Goal: Information Seeking & Learning: Learn about a topic

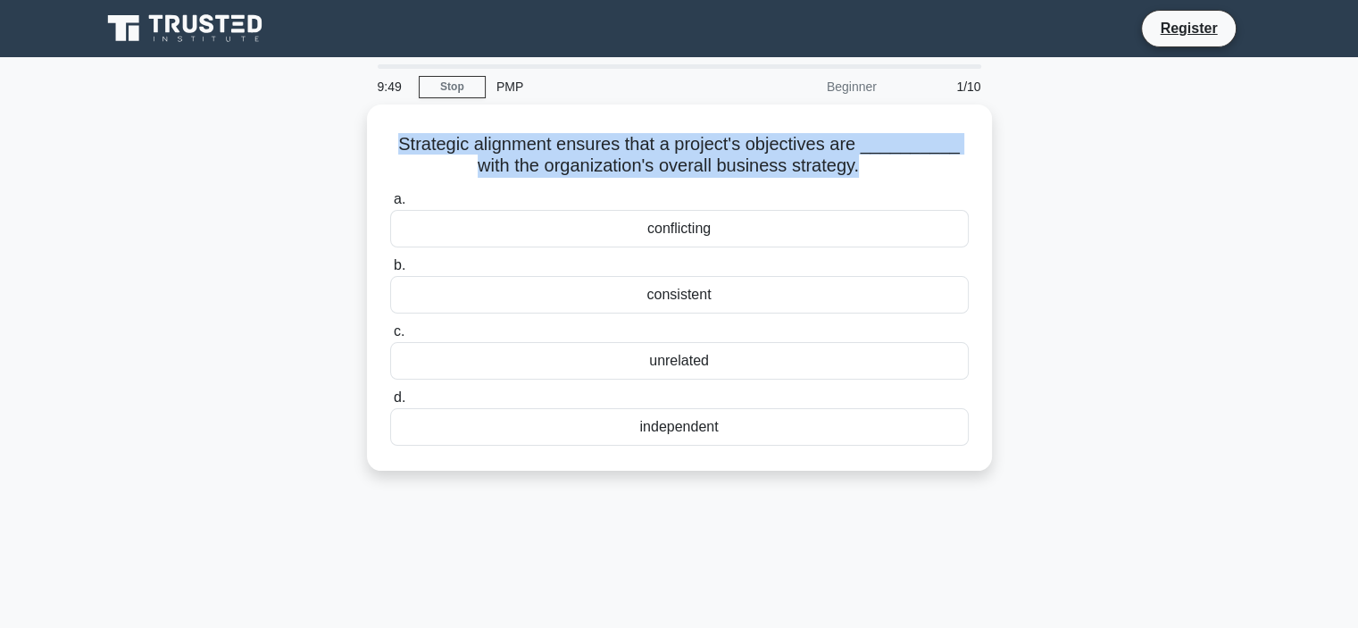
drag, startPoint x: 862, startPoint y: 163, endPoint x: 273, endPoint y: 149, distance: 589.3
click at [273, 149] on div "Strategic alignment ensures that a project's objectives are __________ with the…" at bounding box center [679, 297] width 1178 height 387
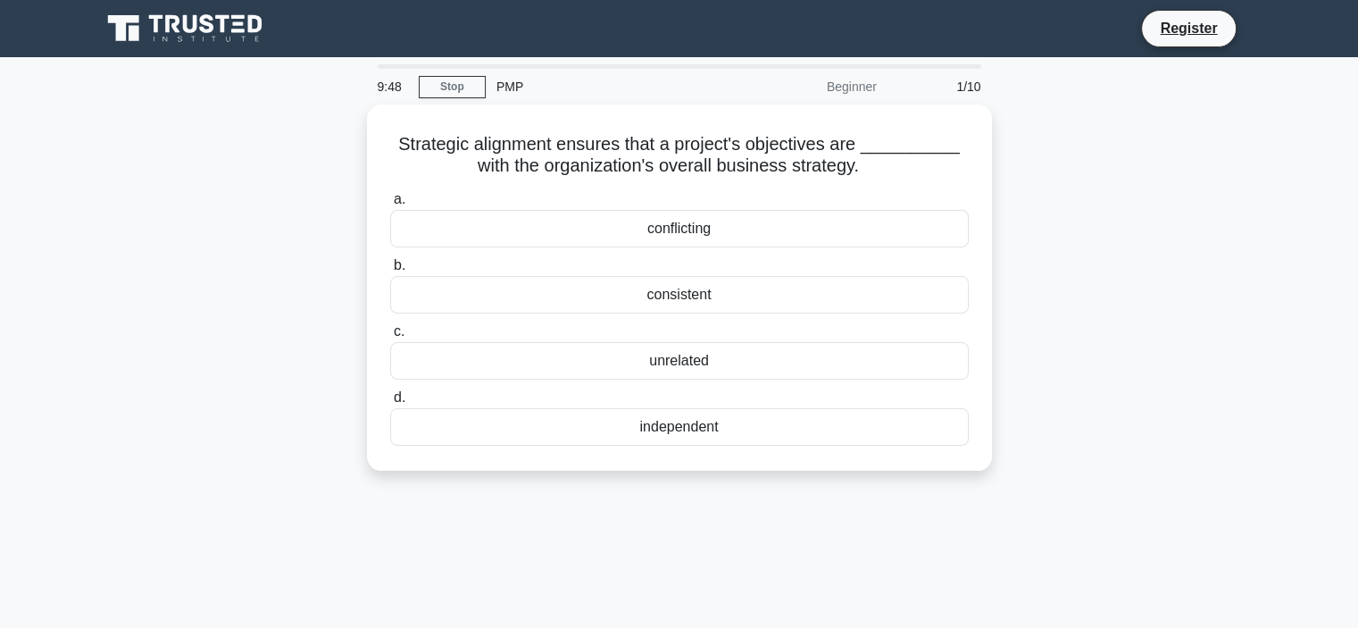
click at [1074, 194] on div "Strategic alignment ensures that a project's objectives are __________ with the…" at bounding box center [679, 297] width 1178 height 387
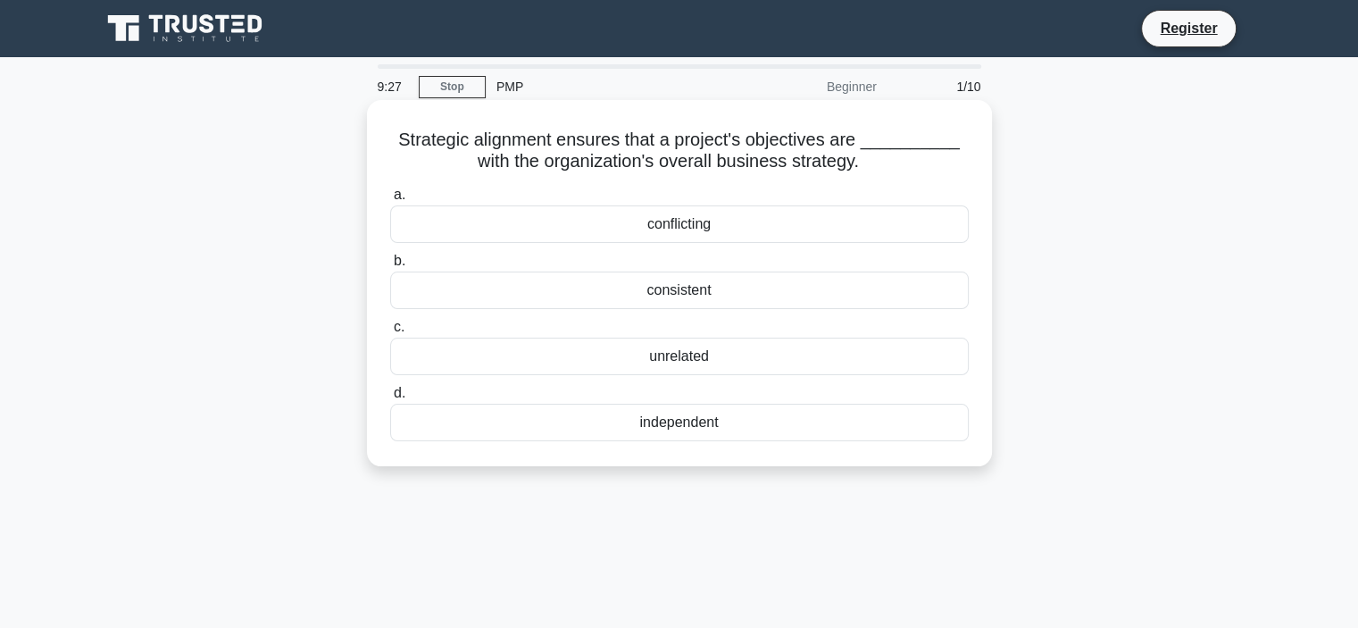
click at [691, 291] on div "consistent" at bounding box center [679, 289] width 578 height 37
click at [390, 267] on input "b. consistent" at bounding box center [390, 261] width 0 height 12
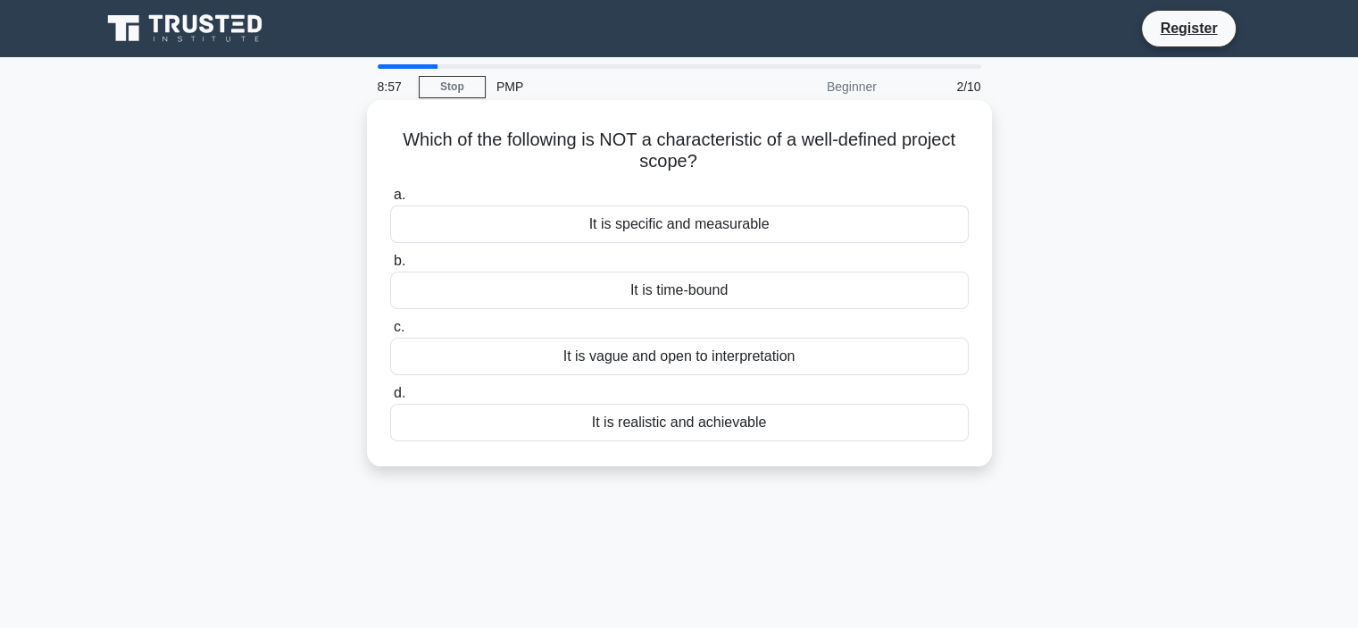
click at [726, 360] on div "It is vague and open to interpretation" at bounding box center [679, 355] width 578 height 37
click at [390, 333] on input "c. It is vague and open to interpretation" at bounding box center [390, 327] width 0 height 12
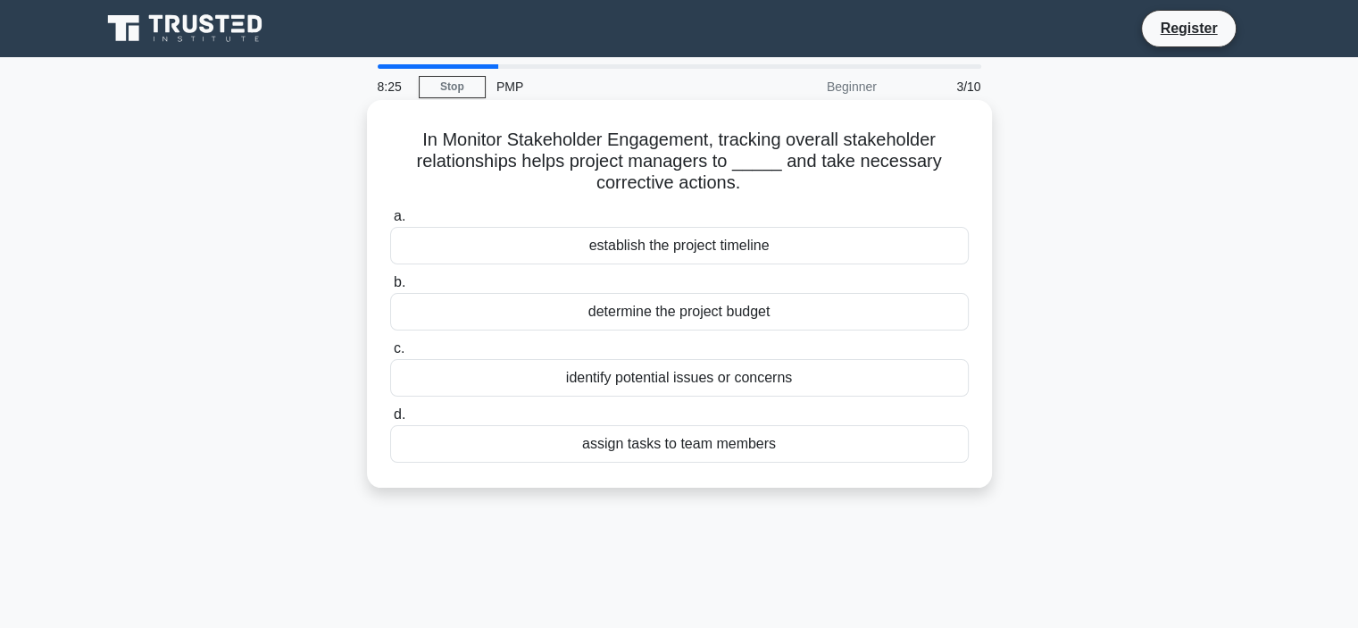
click at [753, 370] on div "identify potential issues or concerns" at bounding box center [679, 377] width 578 height 37
click at [390, 354] on input "c. identify potential issues or concerns" at bounding box center [390, 349] width 0 height 12
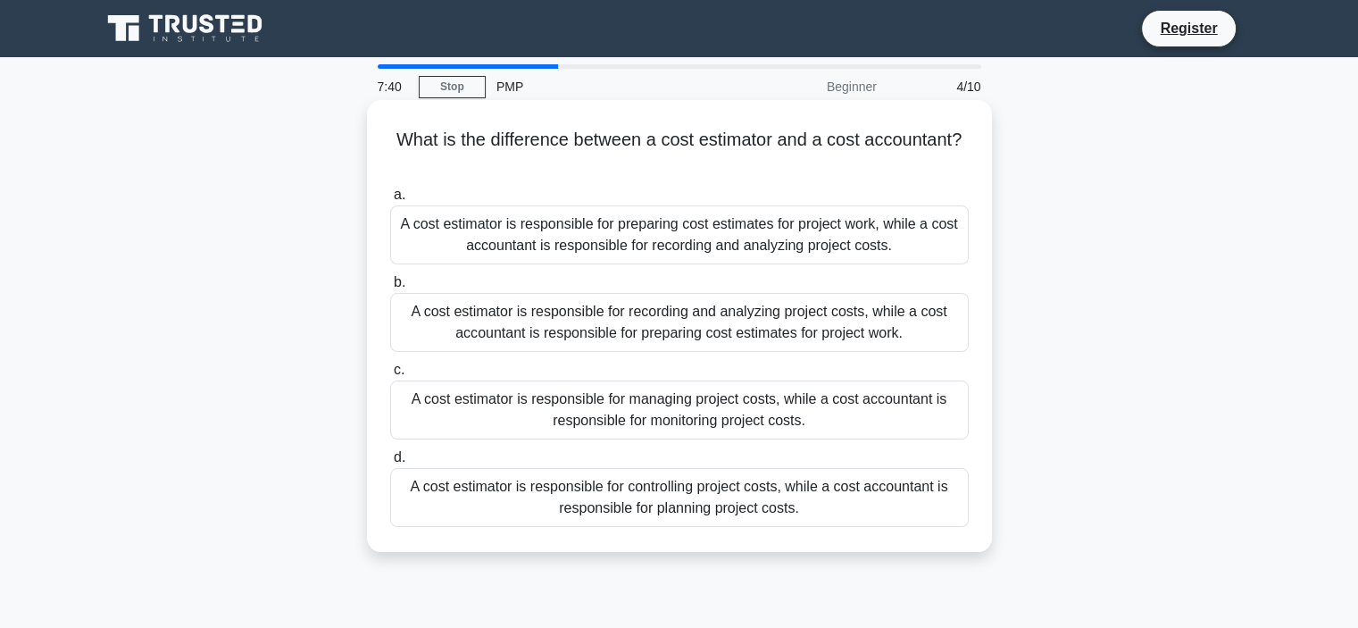
click at [880, 231] on div "A cost estimator is responsible for preparing cost estimates for project work, …" at bounding box center [679, 234] width 578 height 59
click at [390, 201] on input "a. A cost estimator is responsible for preparing cost estimates for project wor…" at bounding box center [390, 195] width 0 height 12
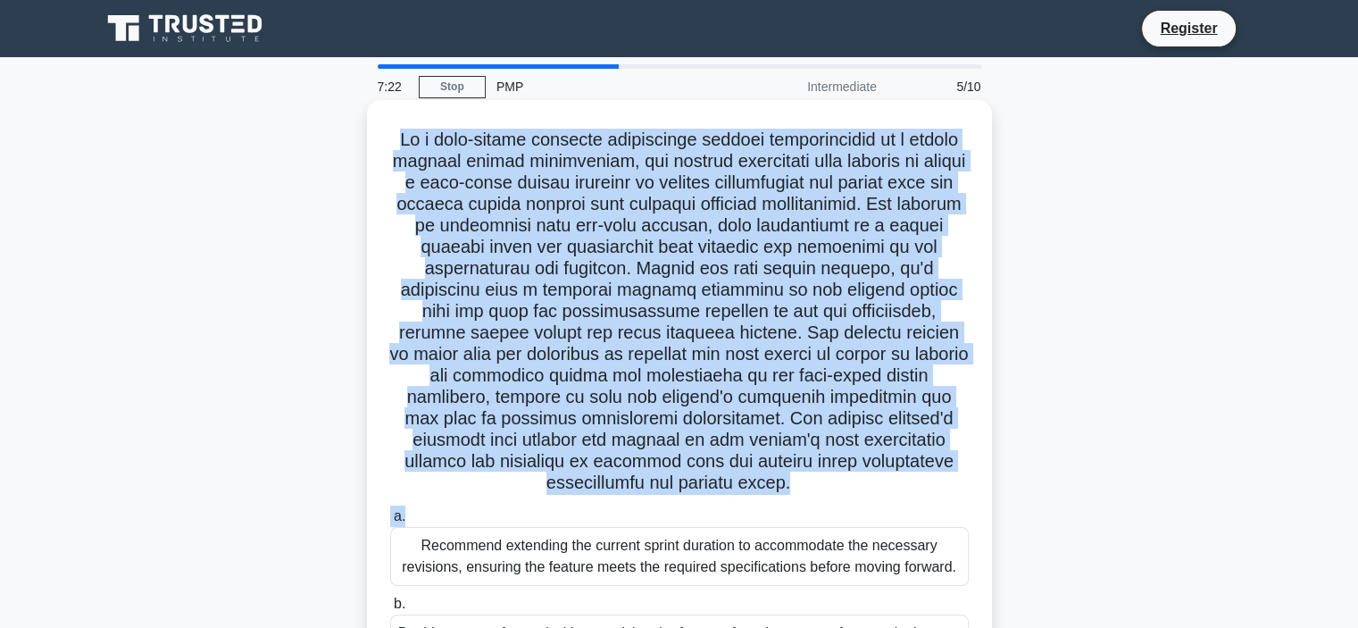
drag, startPoint x: 412, startPoint y: 136, endPoint x: 969, endPoint y: 504, distance: 668.7
click at [969, 504] on div ".spinner_0XTQ{transform-origin:center;animation:spinner_y6GP .75s linear infini…" at bounding box center [679, 486] width 611 height 759
copy div "In a high-stakes software development project characterized by a highly dynamic…"
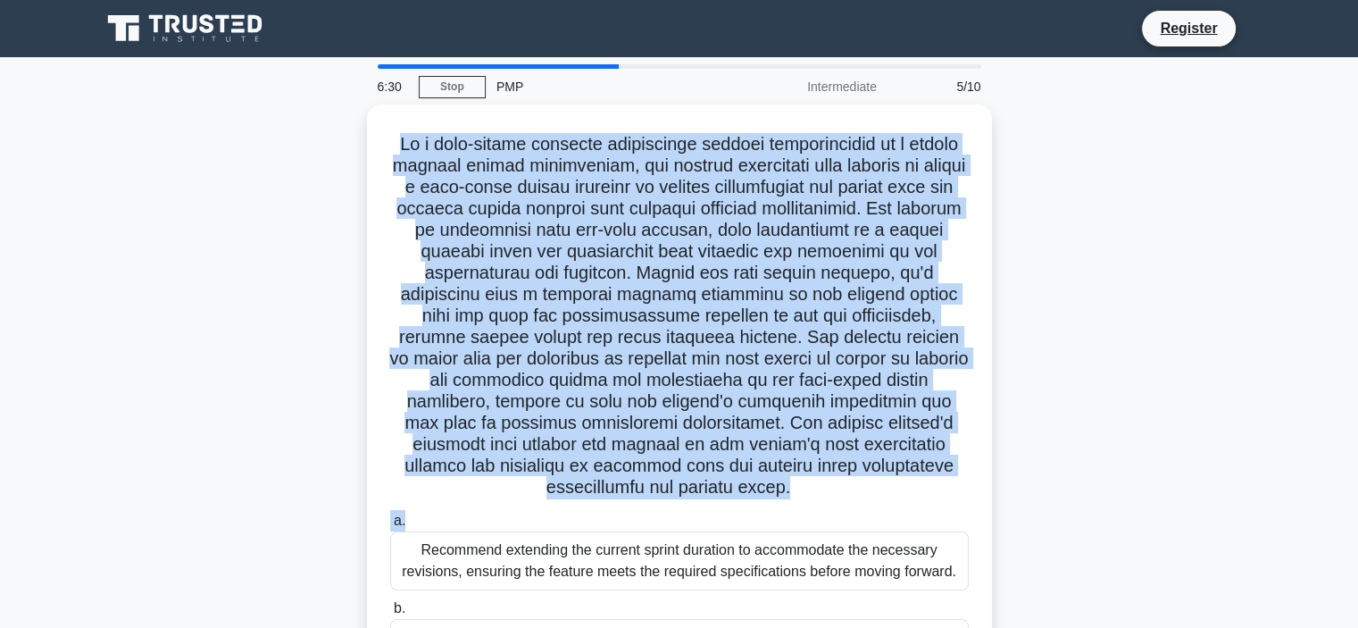
click at [1144, 326] on div ".spinner_0XTQ{transform-origin:center;animation:spinner_y6GP .75s linear infini…" at bounding box center [679, 501] width 1178 height 794
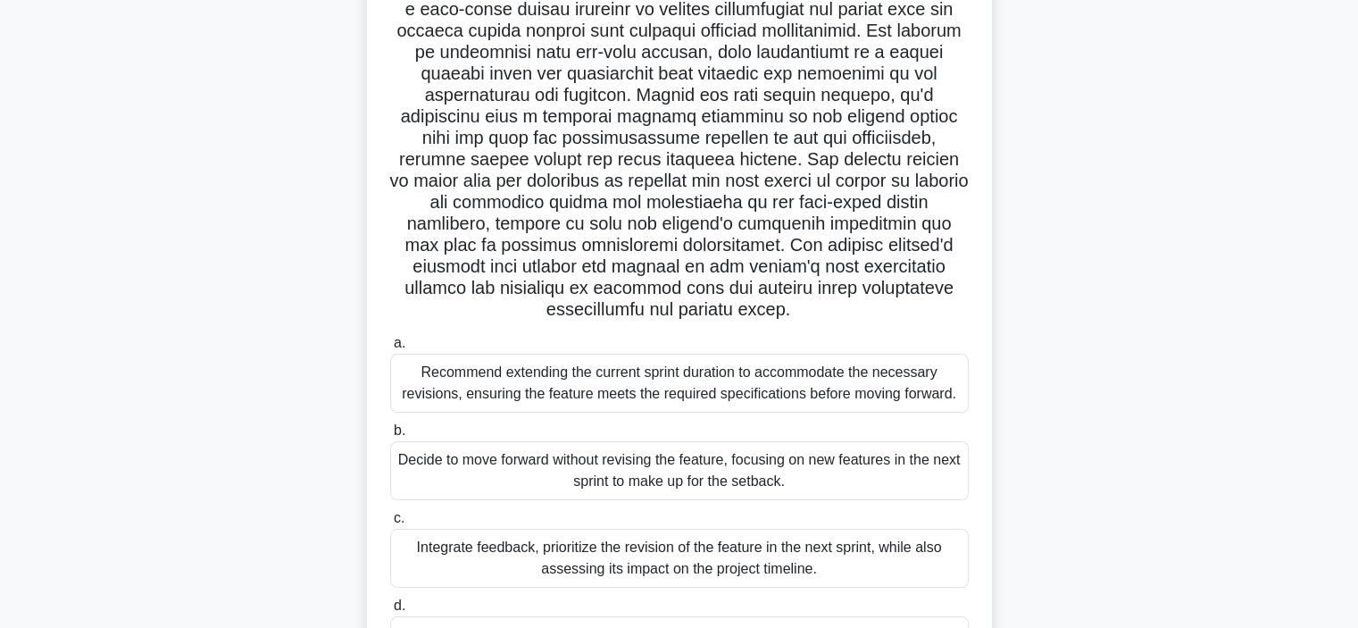
scroll to position [179, 0]
click at [869, 550] on div "Integrate feedback, prioritize the revision of the feature in the next sprint, …" at bounding box center [679, 557] width 578 height 59
click at [390, 523] on input "c. Integrate feedback, prioritize the revision of the feature in the next sprin…" at bounding box center [390, 518] width 0 height 12
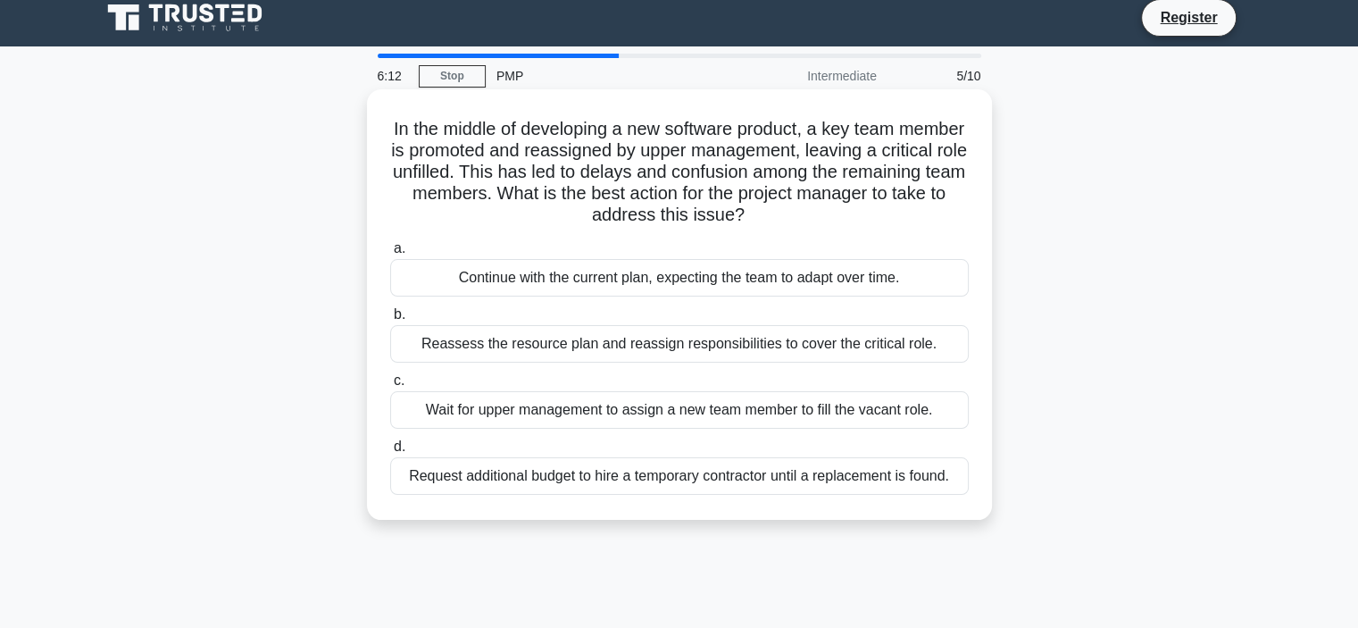
scroll to position [0, 0]
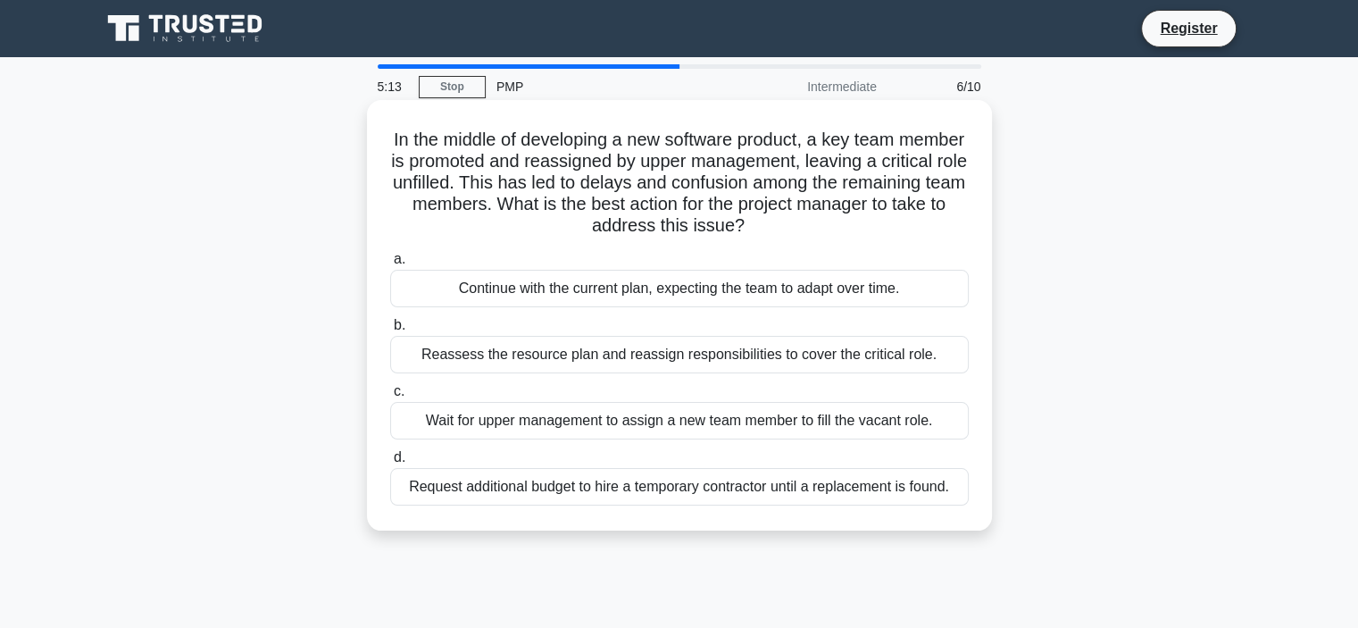
click at [794, 362] on div "Reassess the resource plan and reassign responsibilities to cover the critical …" at bounding box center [679, 354] width 578 height 37
click at [390, 331] on input "b. Reassess the resource plan and reassign responsibilities to cover the critic…" at bounding box center [390, 326] width 0 height 12
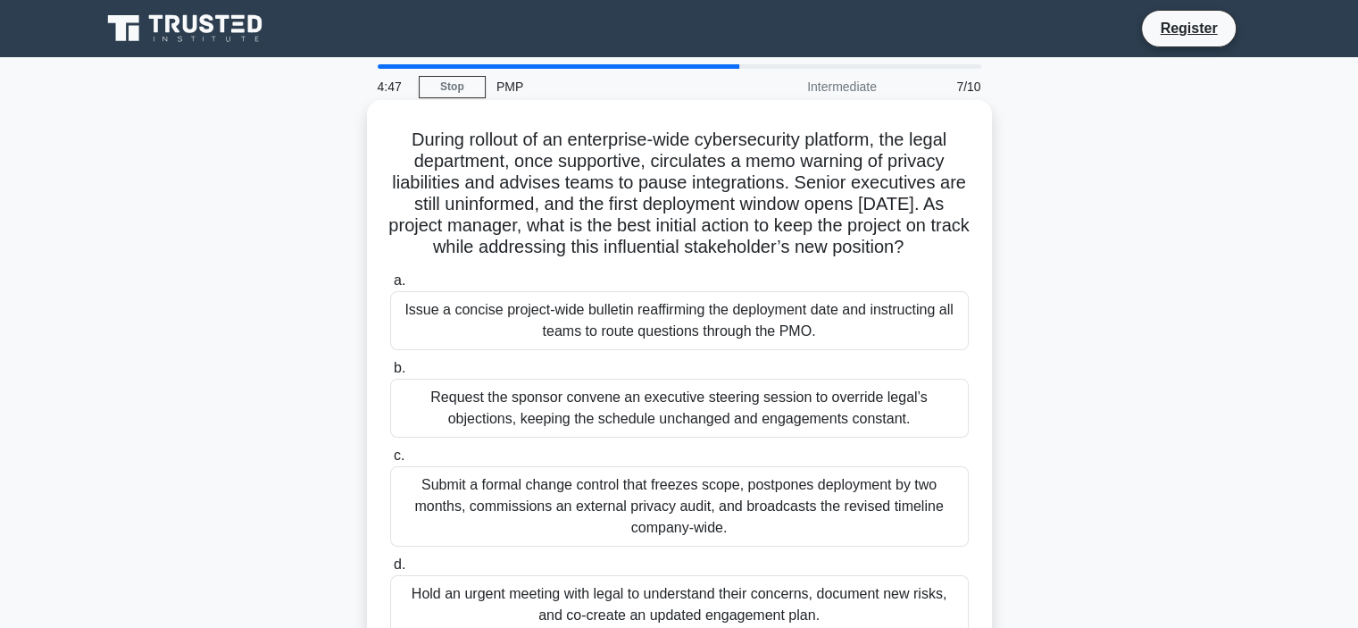
drag, startPoint x: 399, startPoint y: 136, endPoint x: 988, endPoint y: 262, distance: 602.5
click at [988, 262] on div "During rollout of an enterprise-wide cybersecurity platform, the legal departme…" at bounding box center [679, 379] width 625 height 559
copy h5 "During rollout of an enterprise-wide cybersecurity platform, the legal departme…"
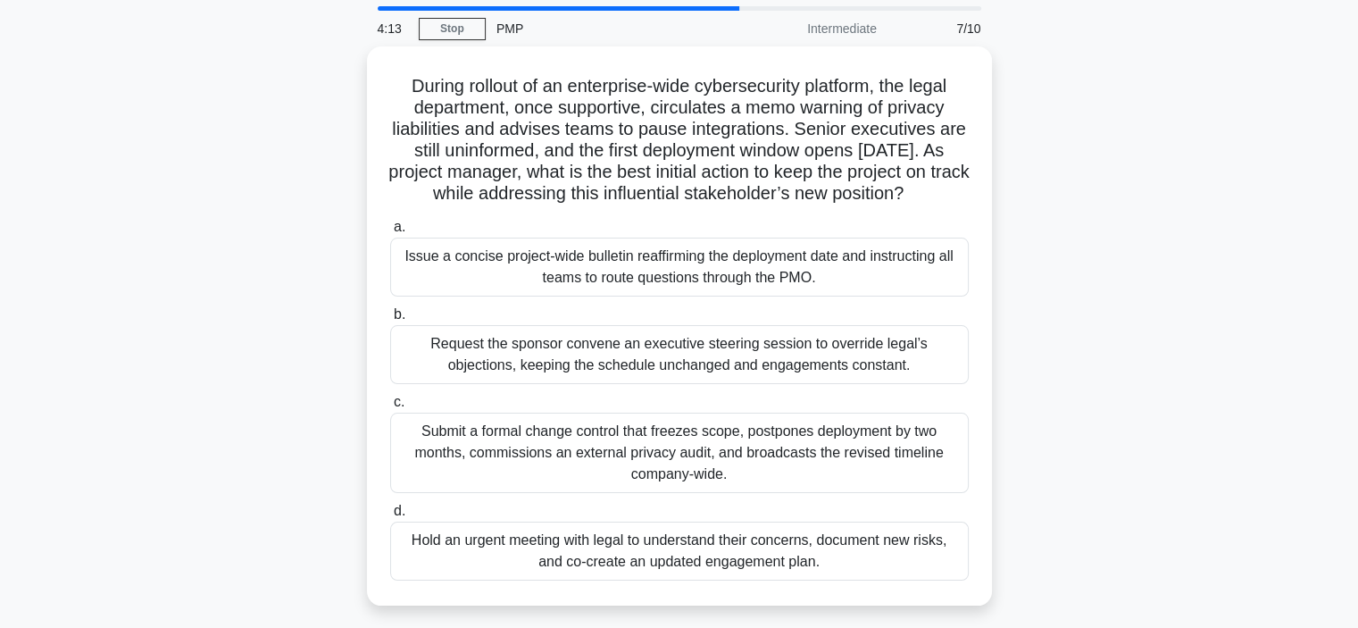
scroll to position [89, 0]
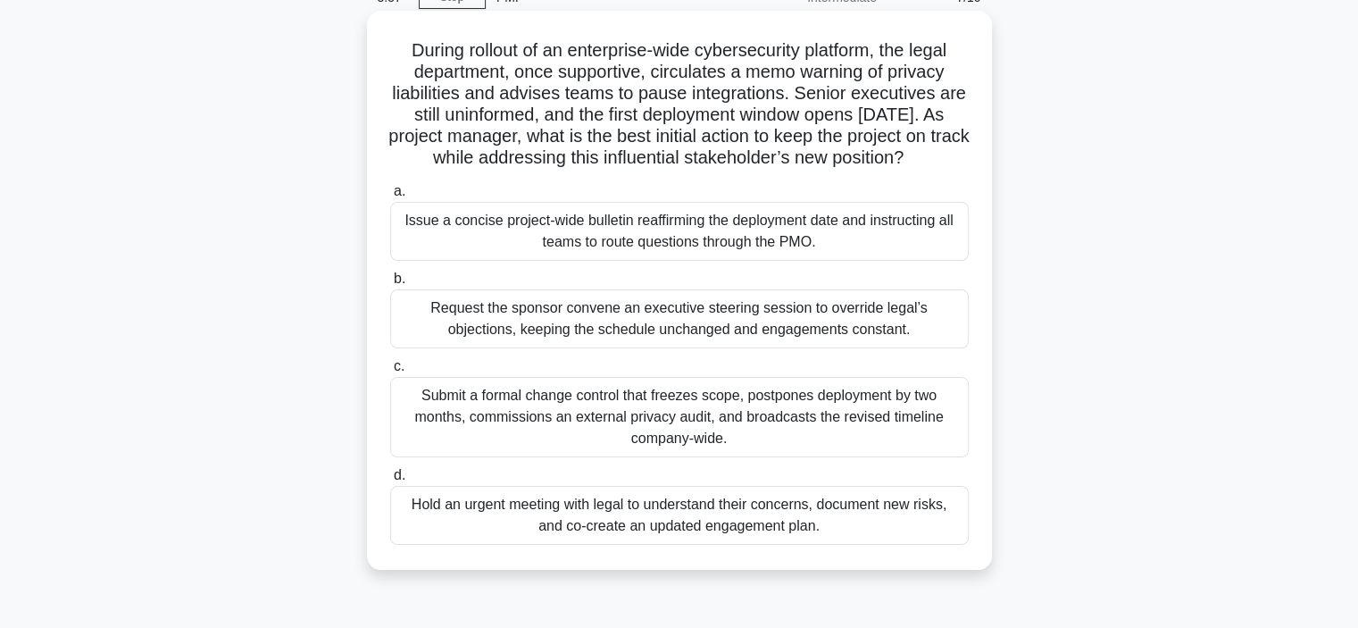
click at [653, 523] on div "Hold an urgent meeting with legal to understand their concerns, document new ri…" at bounding box center [679, 515] width 578 height 59
click at [390, 481] on input "d. Hold an urgent meeting with legal to understand their concerns, document new…" at bounding box center [390, 476] width 0 height 12
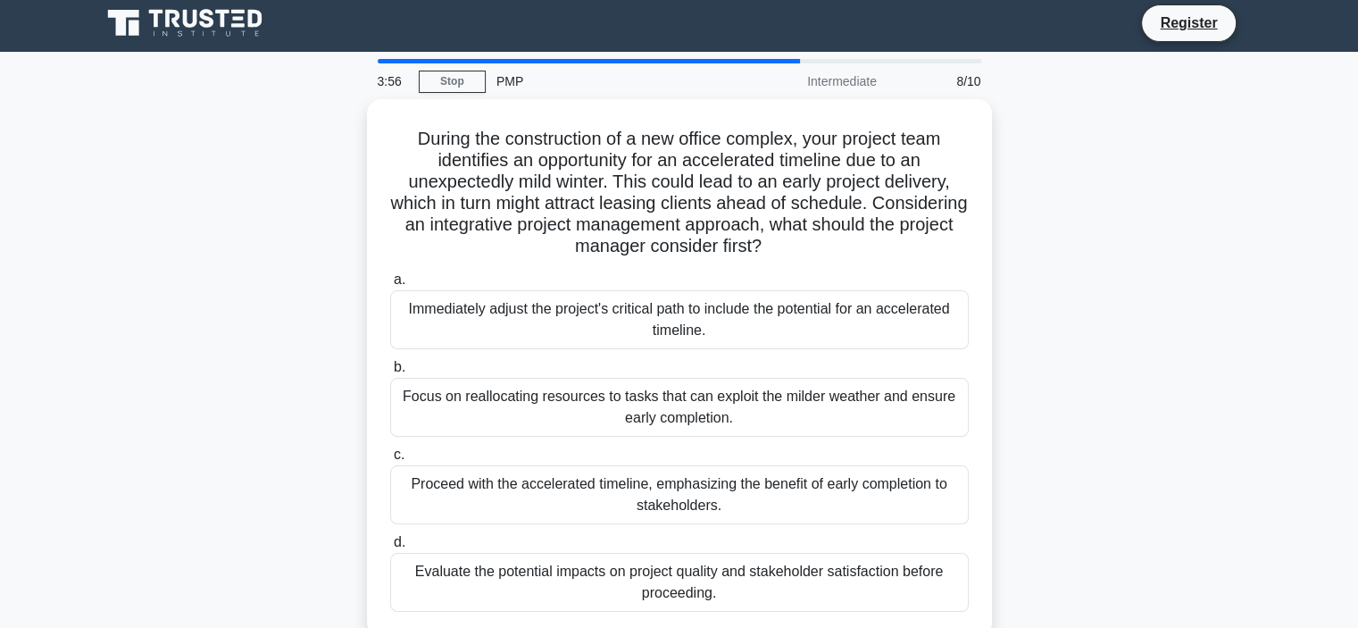
scroll to position [0, 0]
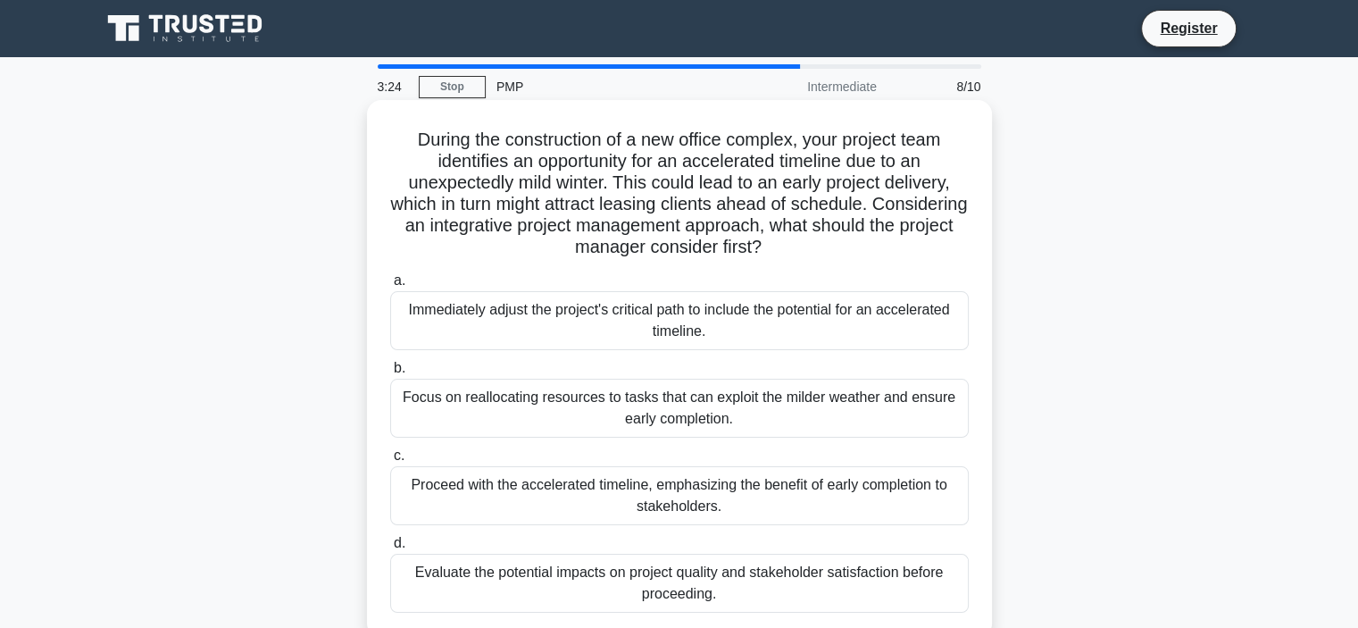
drag, startPoint x: 403, startPoint y: 139, endPoint x: 852, endPoint y: 254, distance: 462.5
click at [852, 254] on h5 "During the construction of a new office complex, your project team identifies a…" at bounding box center [679, 194] width 582 height 130
copy h5 "During the construction of a new office complex, your project team identifies a…"
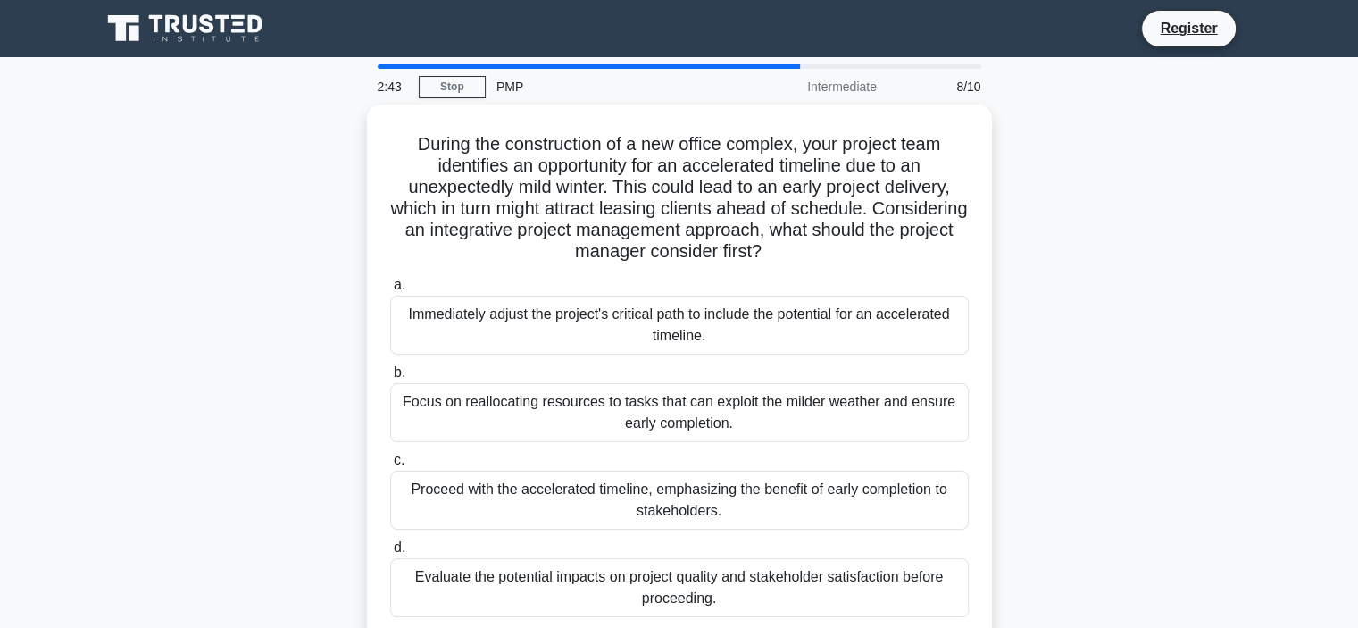
scroll to position [89, 0]
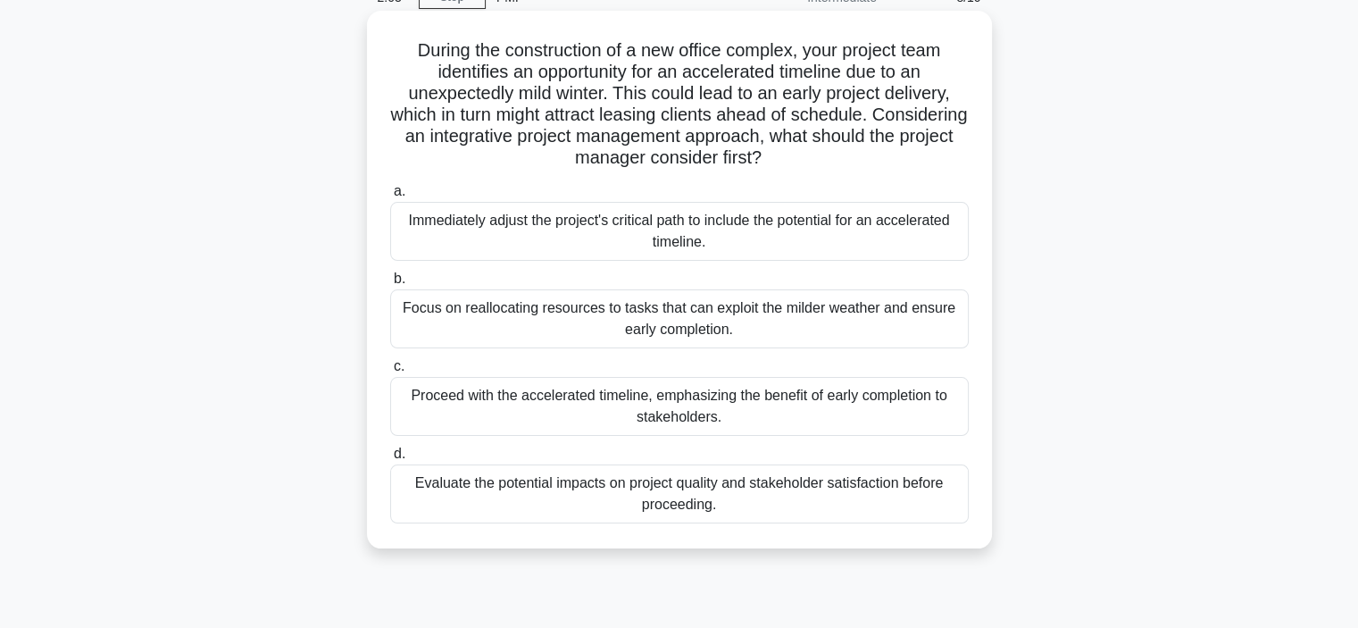
click at [895, 234] on div "Immediately adjust the project's critical path to include the potential for an …" at bounding box center [679, 231] width 578 height 59
click at [390, 197] on input "a. Immediately adjust the project's critical path to include the potential for …" at bounding box center [390, 192] width 0 height 12
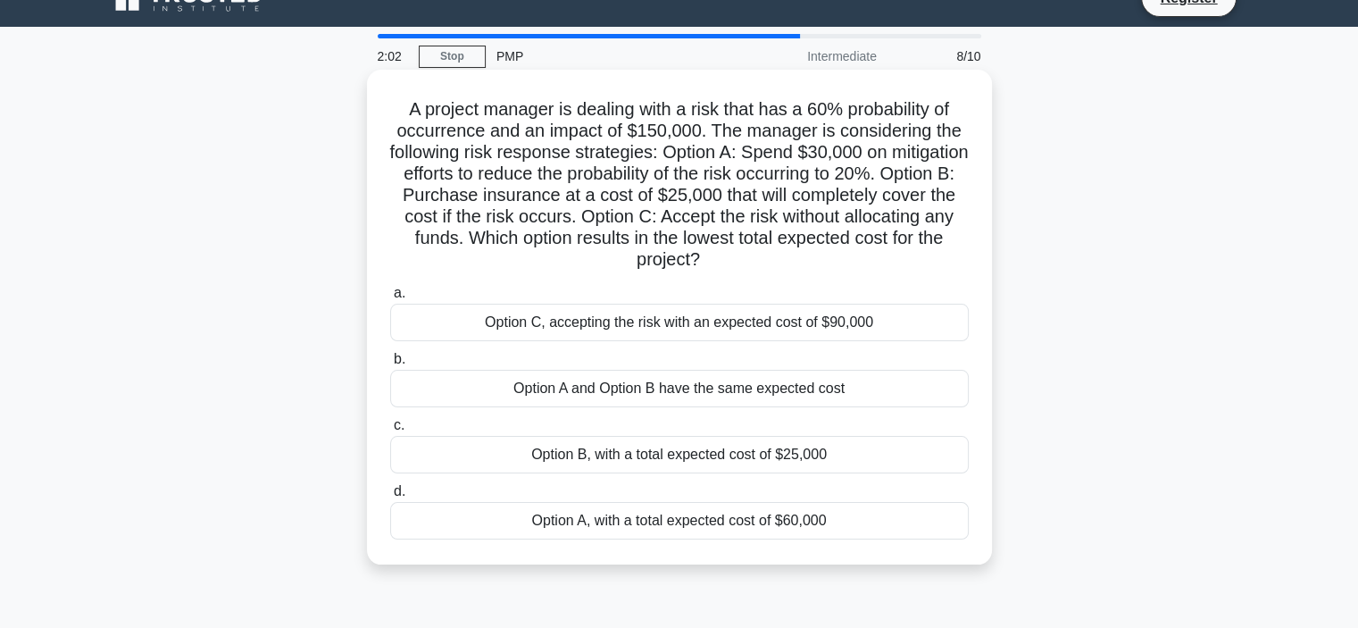
scroll to position [0, 0]
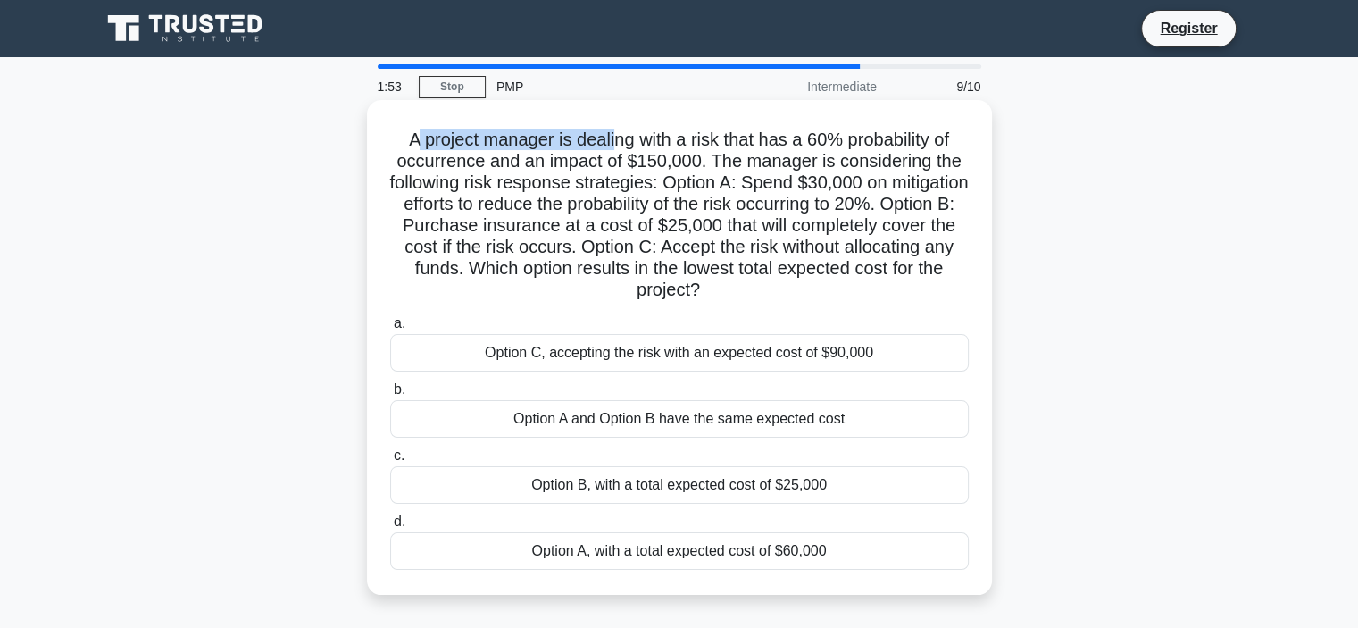
drag, startPoint x: 412, startPoint y: 130, endPoint x: 657, endPoint y: 154, distance: 245.8
click at [620, 145] on h5 "A project manager is dealing with a risk that has a 60% probability of occurren…" at bounding box center [679, 215] width 582 height 173
drag, startPoint x: 830, startPoint y: 142, endPoint x: 945, endPoint y: 146, distance: 115.2
click at [953, 141] on h5 "A project manager is dealing with a risk that has a 60% probability of occurren…" at bounding box center [679, 215] width 582 height 173
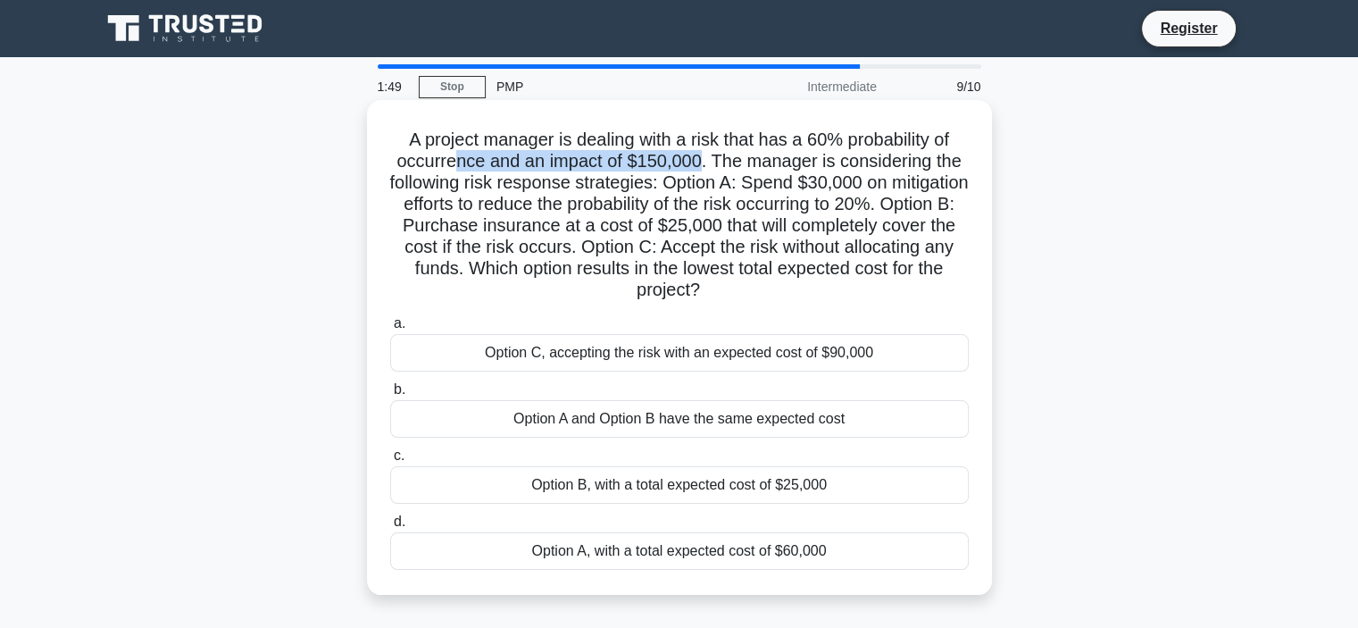
drag, startPoint x: 452, startPoint y: 160, endPoint x: 702, endPoint y: 168, distance: 250.1
click at [698, 166] on h5 "A project manager is dealing with a risk that has a 60% probability of occurren…" at bounding box center [679, 215] width 582 height 173
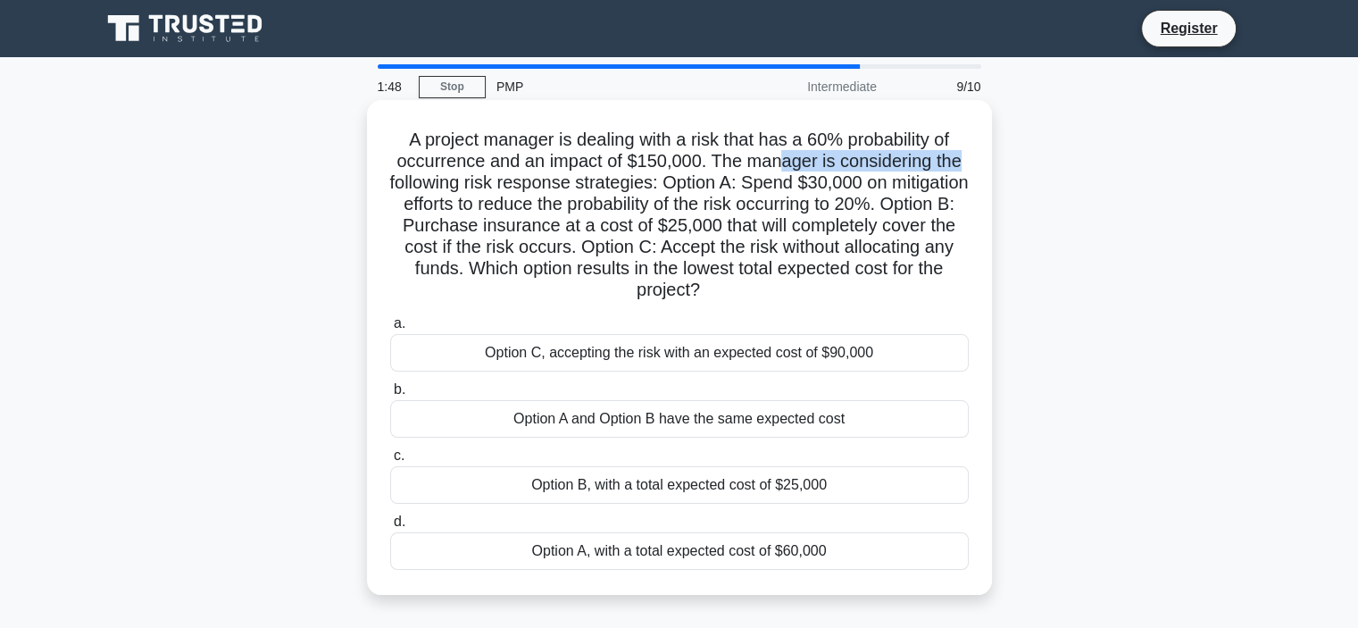
drag, startPoint x: 780, startPoint y: 167, endPoint x: 963, endPoint y: 163, distance: 183.0
click at [963, 163] on h5 "A project manager is dealing with a risk that has a 60% probability of occurren…" at bounding box center [679, 215] width 582 height 173
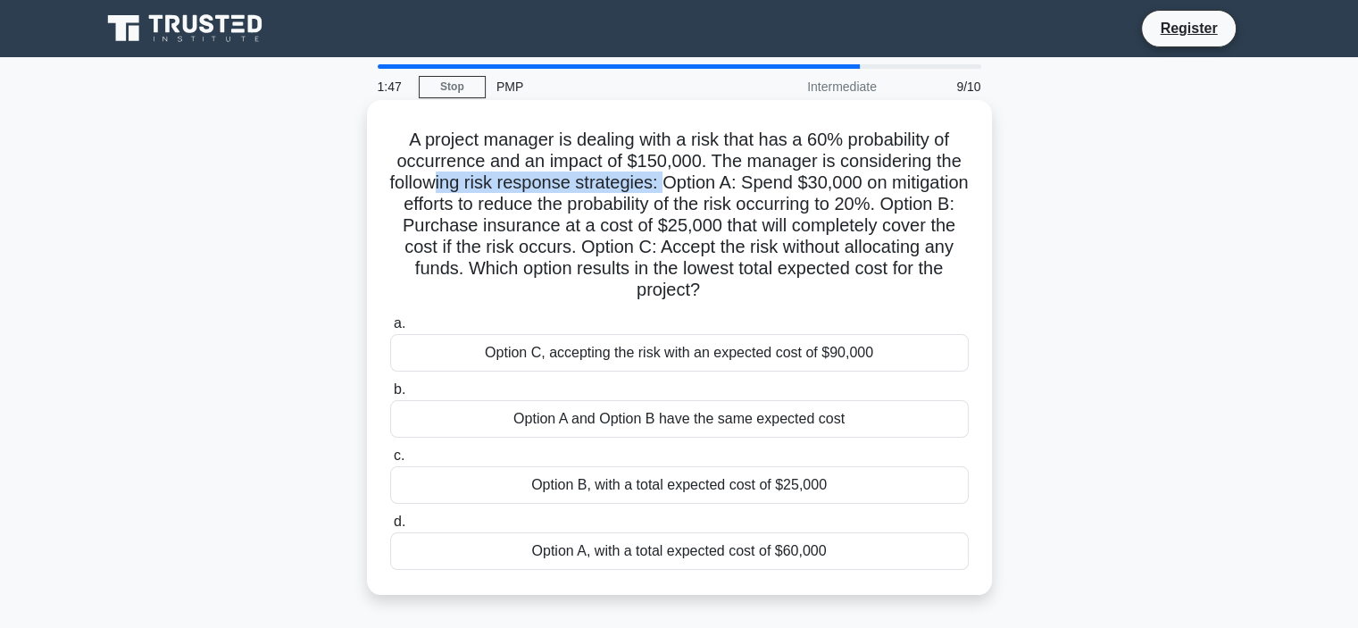
drag, startPoint x: 468, startPoint y: 180, endPoint x: 707, endPoint y: 185, distance: 239.3
click at [707, 185] on h5 "A project manager is dealing with a risk that has a 60% probability of occurren…" at bounding box center [679, 215] width 582 height 173
drag, startPoint x: 758, startPoint y: 187, endPoint x: 960, endPoint y: 190, distance: 201.8
click at [960, 190] on h5 "A project manager is dealing with a risk that has a 60% probability of occurren…" at bounding box center [679, 215] width 582 height 173
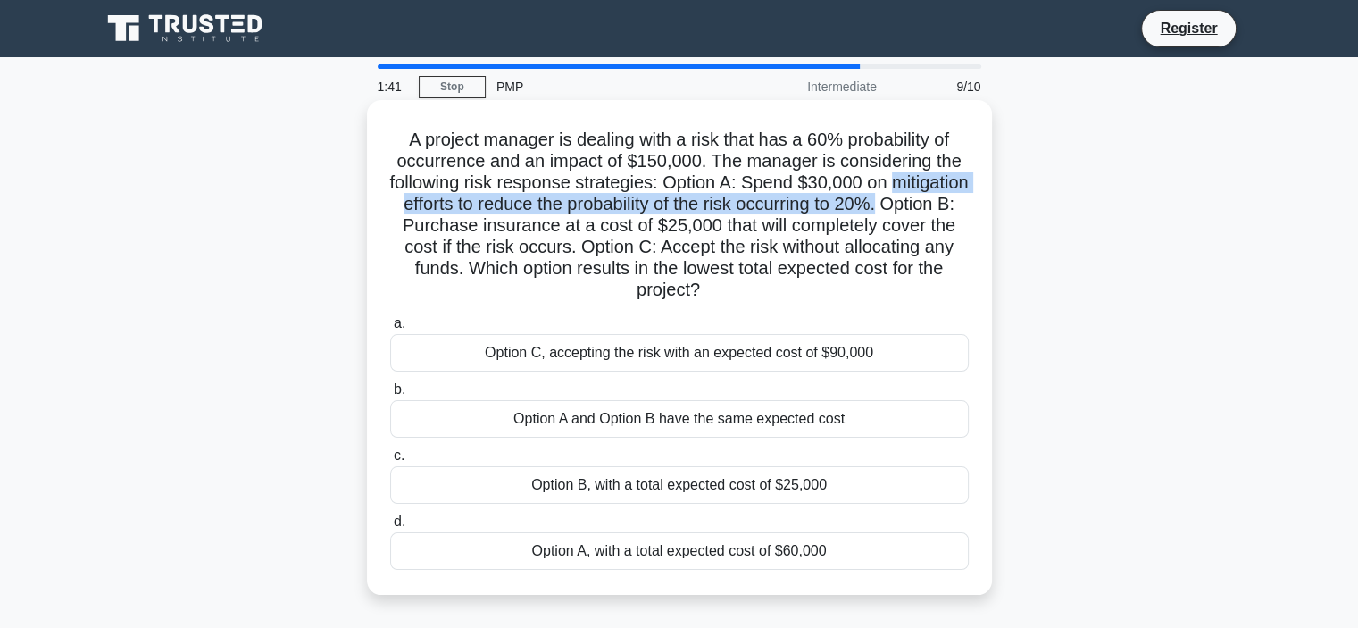
drag, startPoint x: 399, startPoint y: 206, endPoint x: 463, endPoint y: 217, distance: 65.2
click at [463, 217] on h5 "A project manager is dealing with a risk that has a 60% probability of occurren…" at bounding box center [679, 215] width 582 height 173
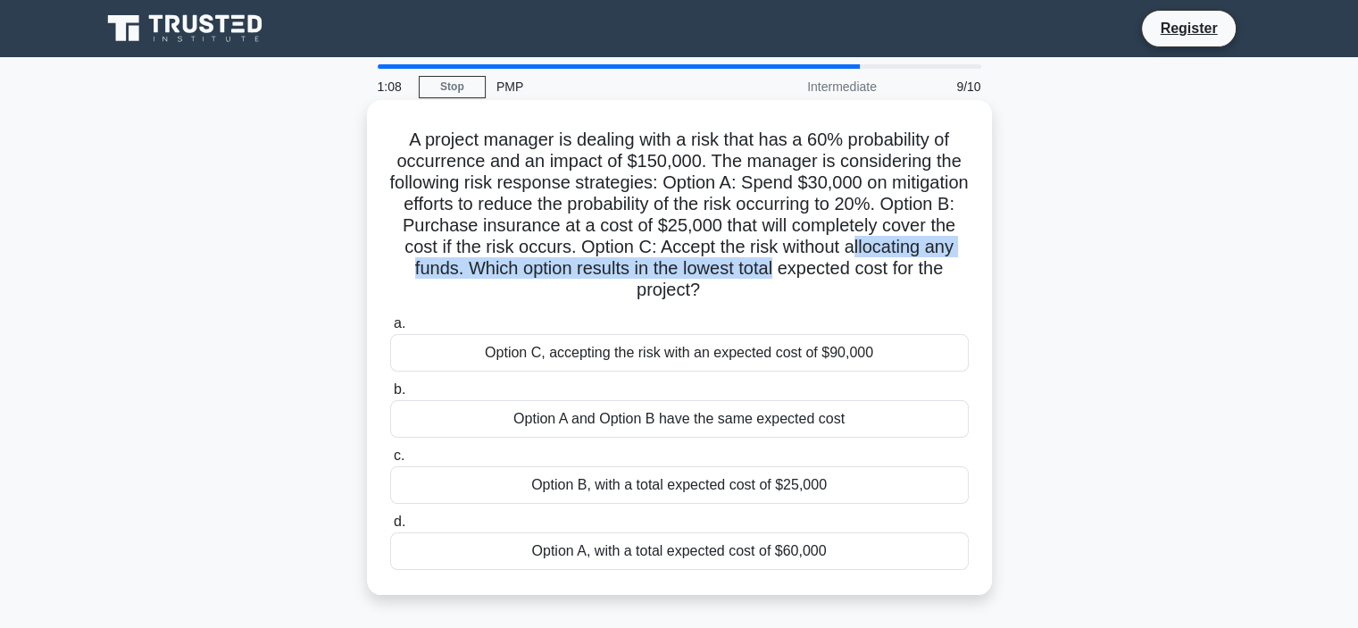
drag, startPoint x: 477, startPoint y: 269, endPoint x: 979, endPoint y: 273, distance: 502.6
click at [979, 273] on div "A project manager is dealing with a risk that has a 60% probability of occurren…" at bounding box center [679, 347] width 611 height 480
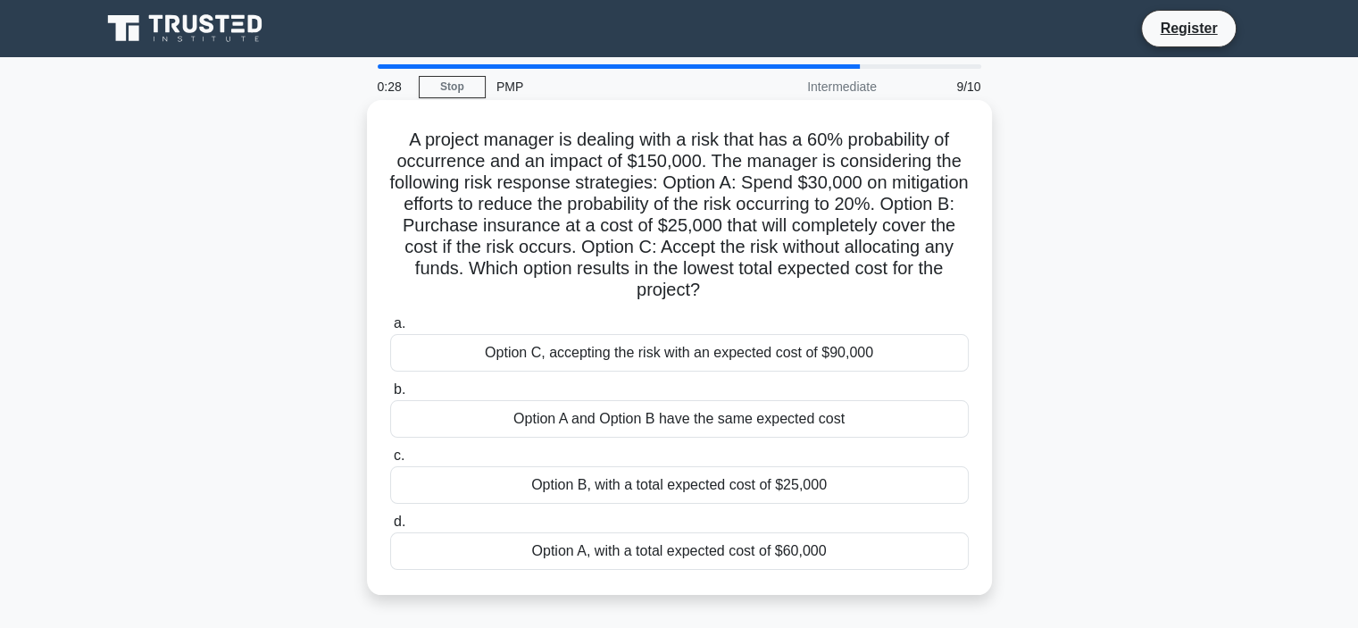
click at [761, 485] on div "Option B, with a total expected cost of $25,000" at bounding box center [679, 484] width 578 height 37
click at [390, 462] on input "c. Option B, with a total expected cost of $25,000" at bounding box center [390, 456] width 0 height 12
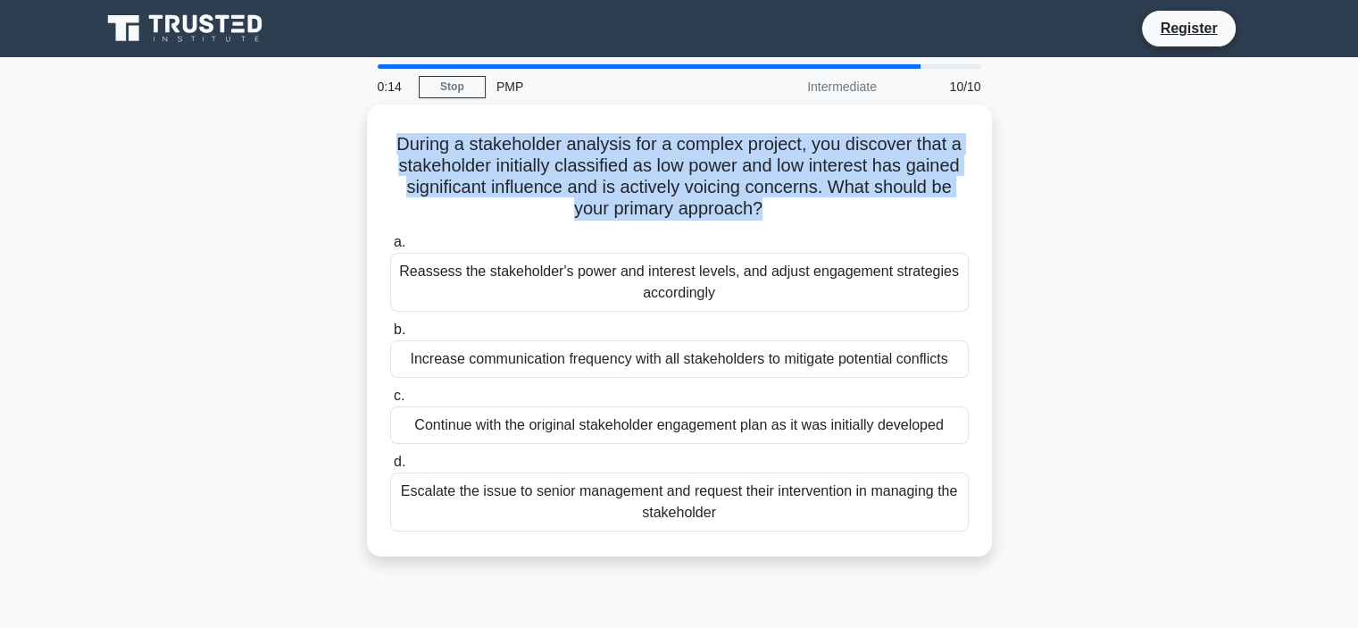
drag, startPoint x: 761, startPoint y: 205, endPoint x: 350, endPoint y: 141, distance: 416.5
click at [350, 140] on div "During a stakeholder analysis for a complex project, you discover that a stakeh…" at bounding box center [679, 340] width 1178 height 473
copy h5 "During a stakeholder analysis for a complex project, you discover that a stakeh…"
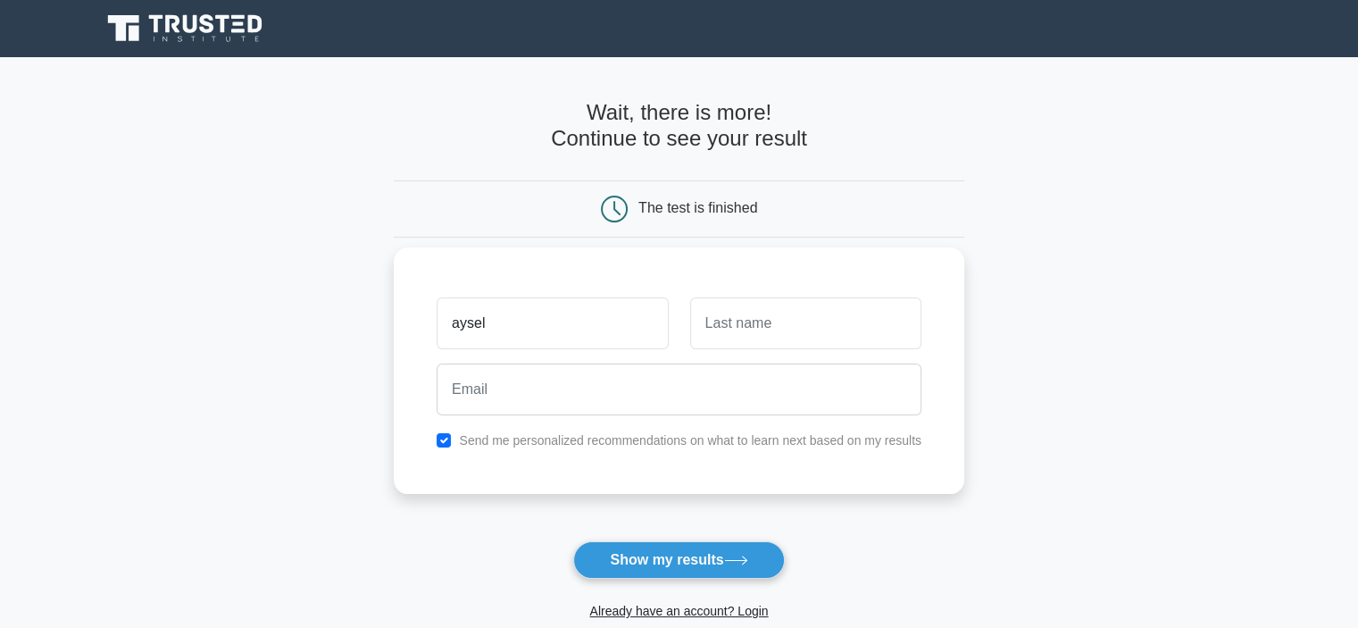
type input "Aysel"
click at [739, 335] on input "text" at bounding box center [805, 323] width 231 height 52
type input "şenol"
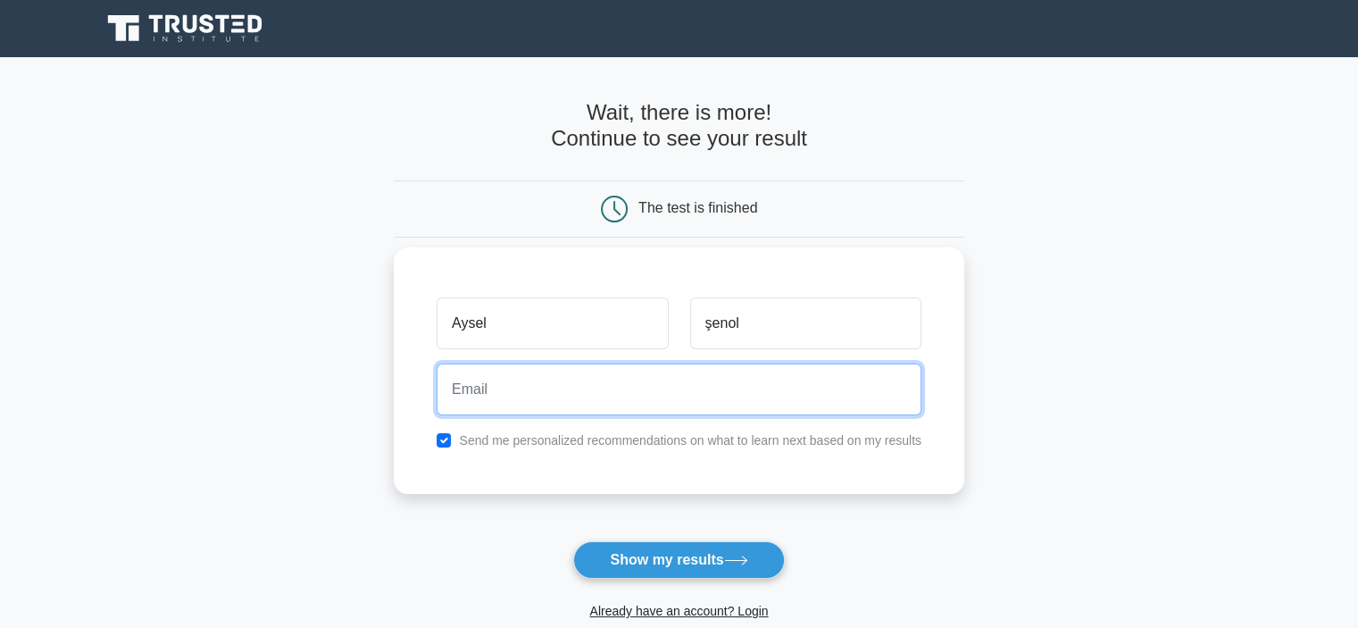
click at [678, 376] on input "email" at bounding box center [679, 389] width 485 height 52
type input "[EMAIL_ADDRESS][DOMAIN_NAME]"
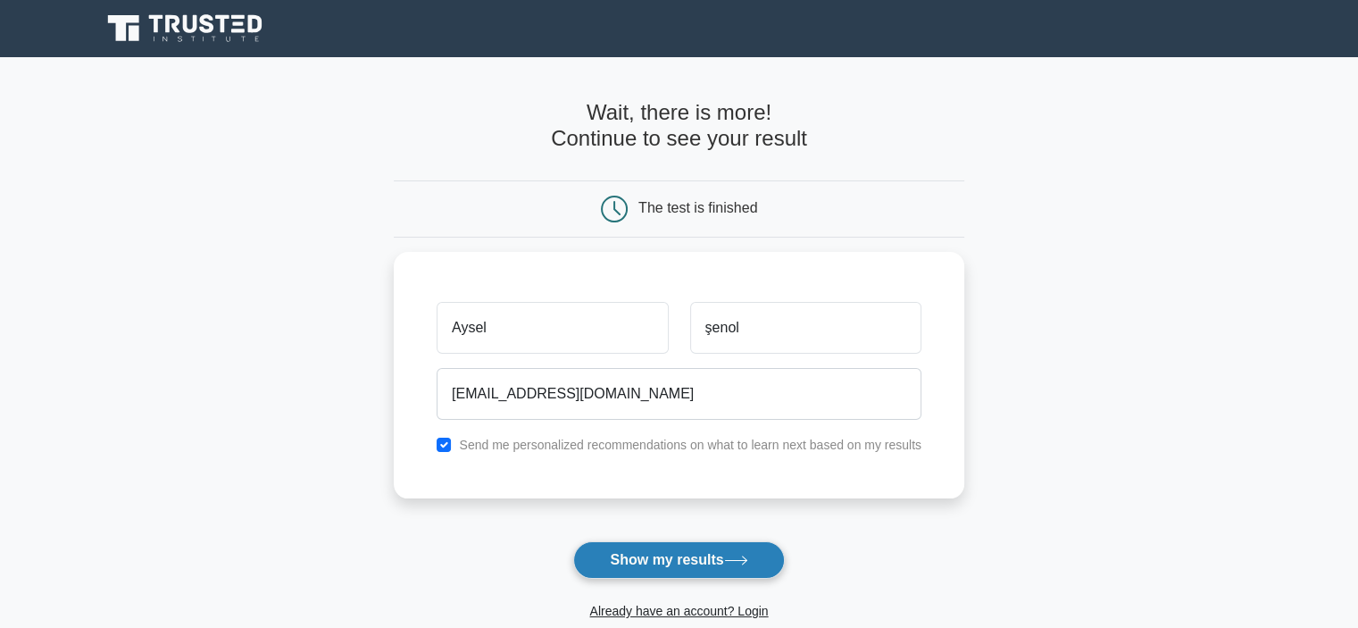
click at [653, 560] on button "Show my results" at bounding box center [678, 559] width 211 height 37
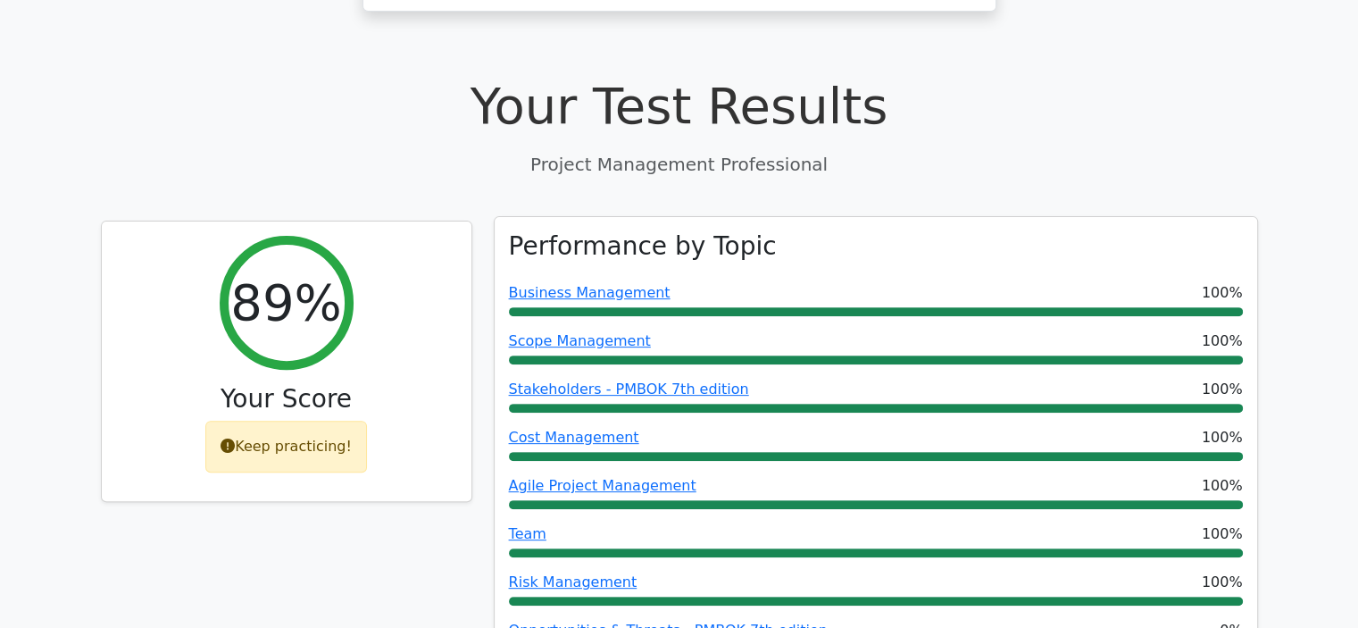
scroll to position [625, 0]
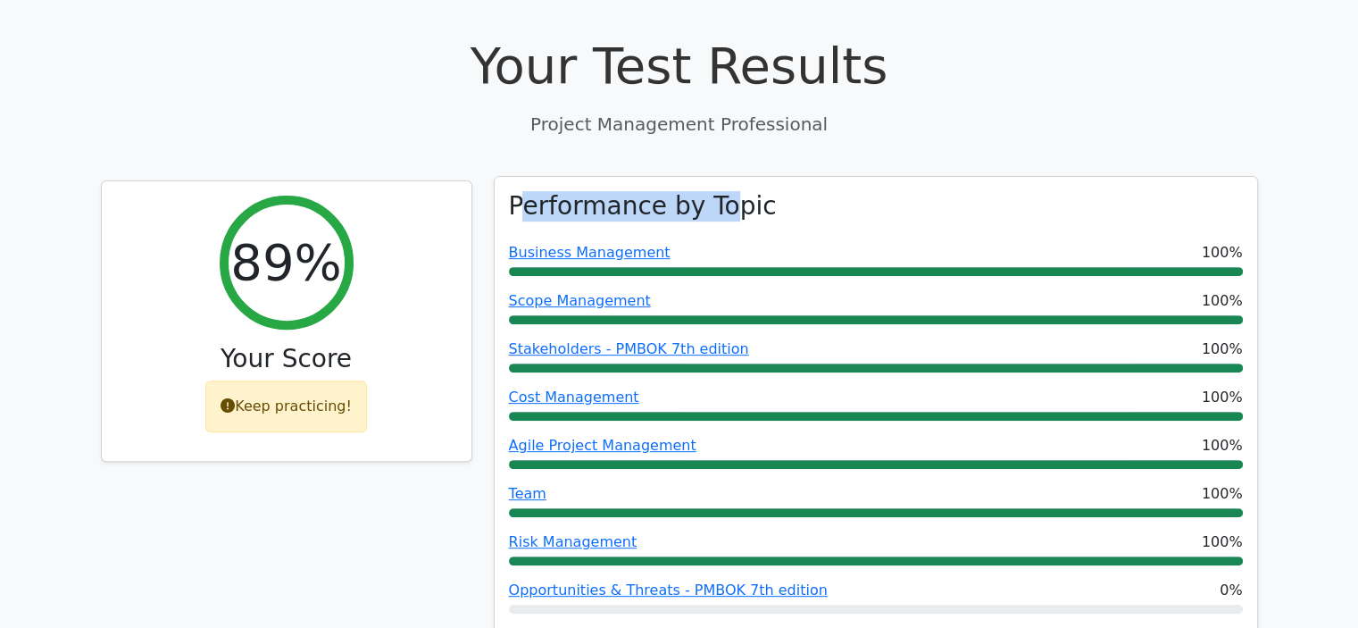
drag, startPoint x: 713, startPoint y: 128, endPoint x: 527, endPoint y: 121, distance: 186.7
click at [527, 191] on h3 "Performance by Topic" at bounding box center [643, 206] width 268 height 30
click at [776, 177] on div "Performance by Topic Business Management 100% Scope Management 100% Stakeholder…" at bounding box center [876, 410] width 762 height 466
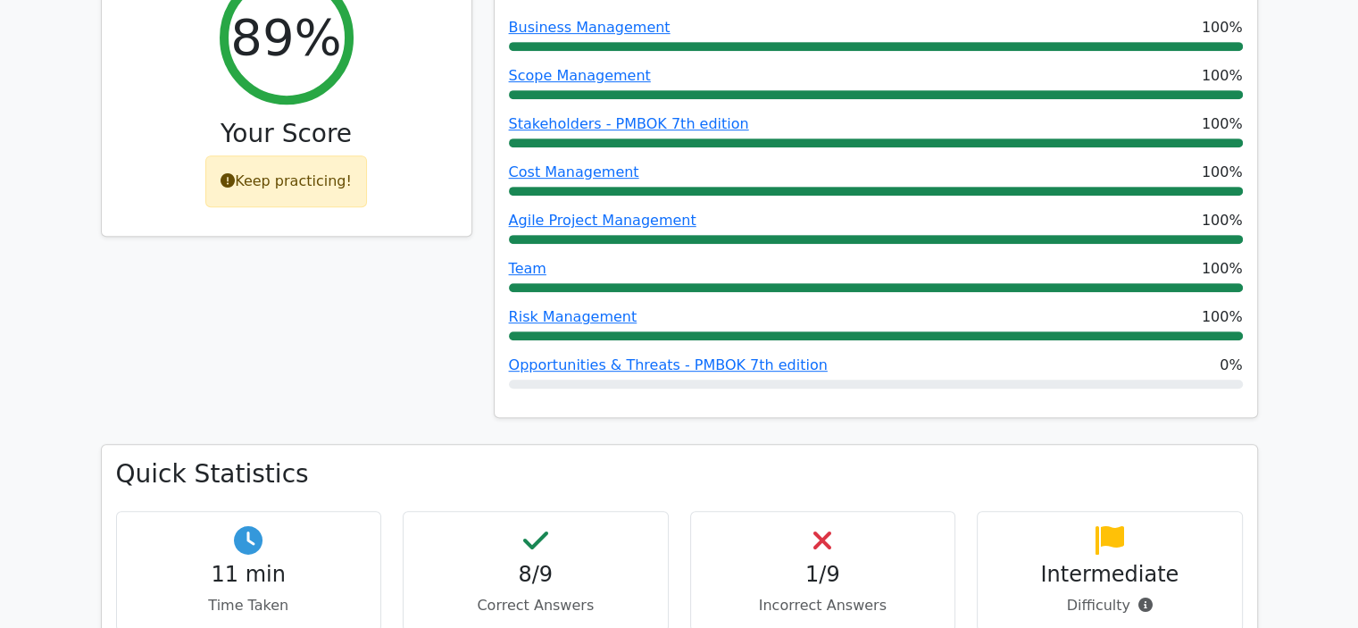
scroll to position [893, 0]
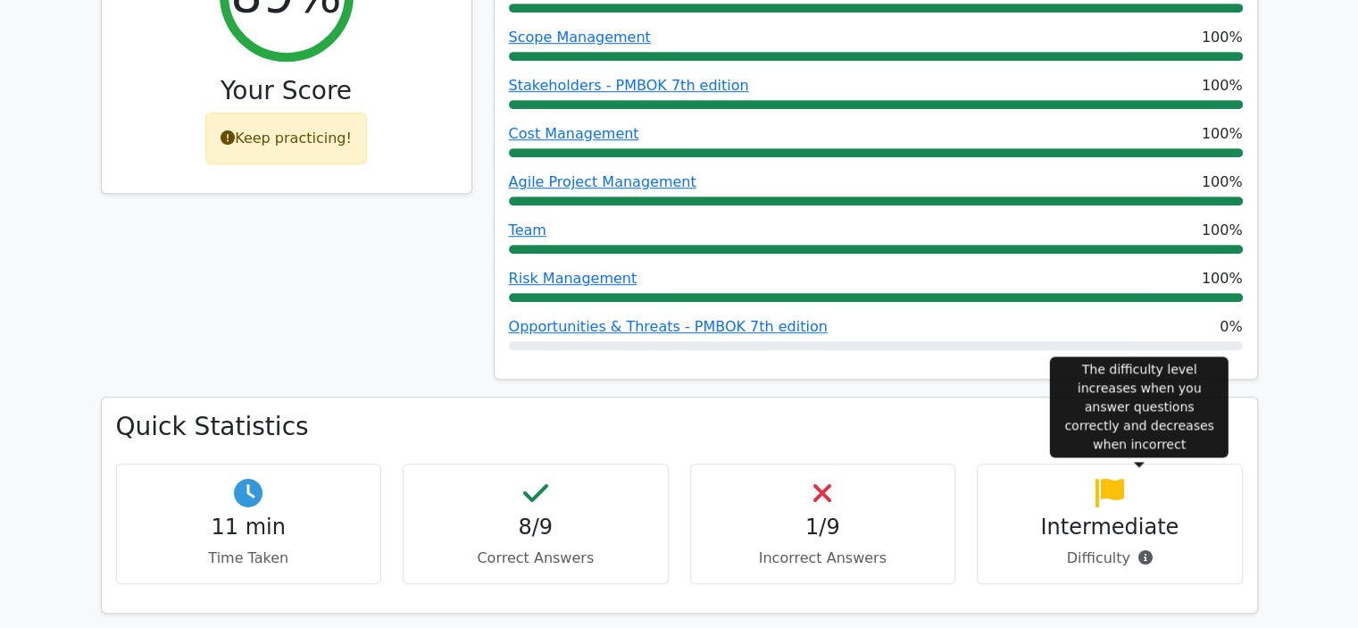
click at [1142, 550] on icon at bounding box center [1145, 557] width 14 height 14
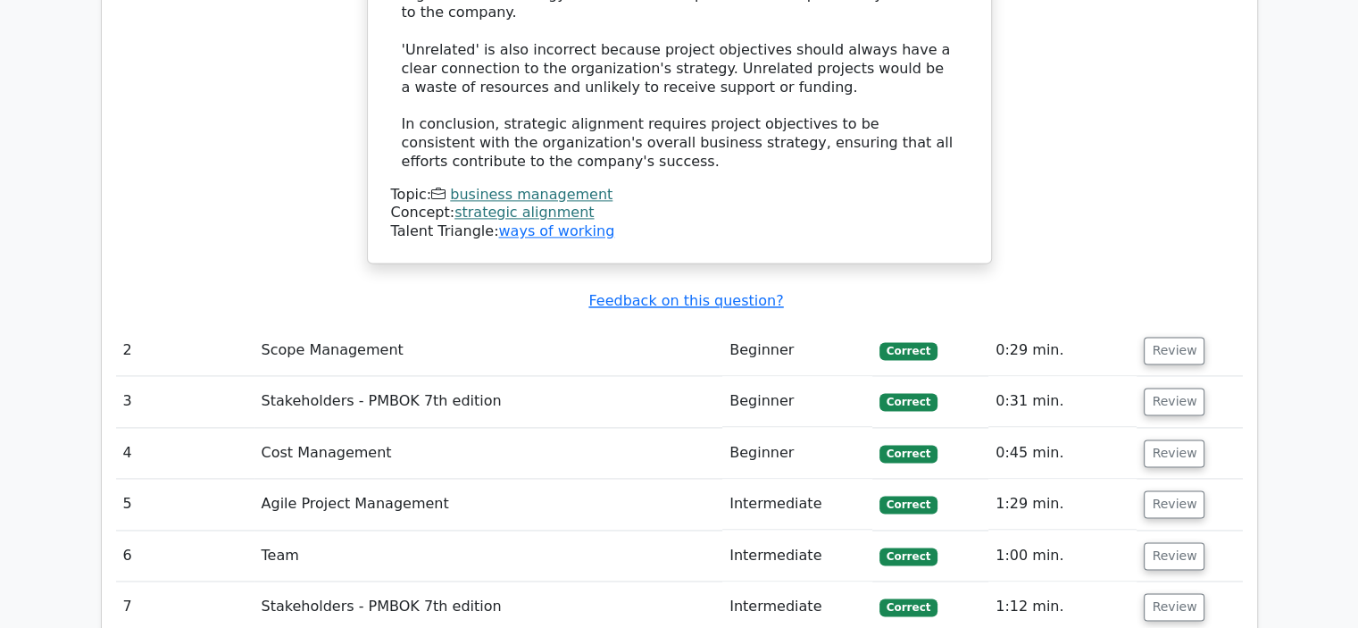
scroll to position [2500, 0]
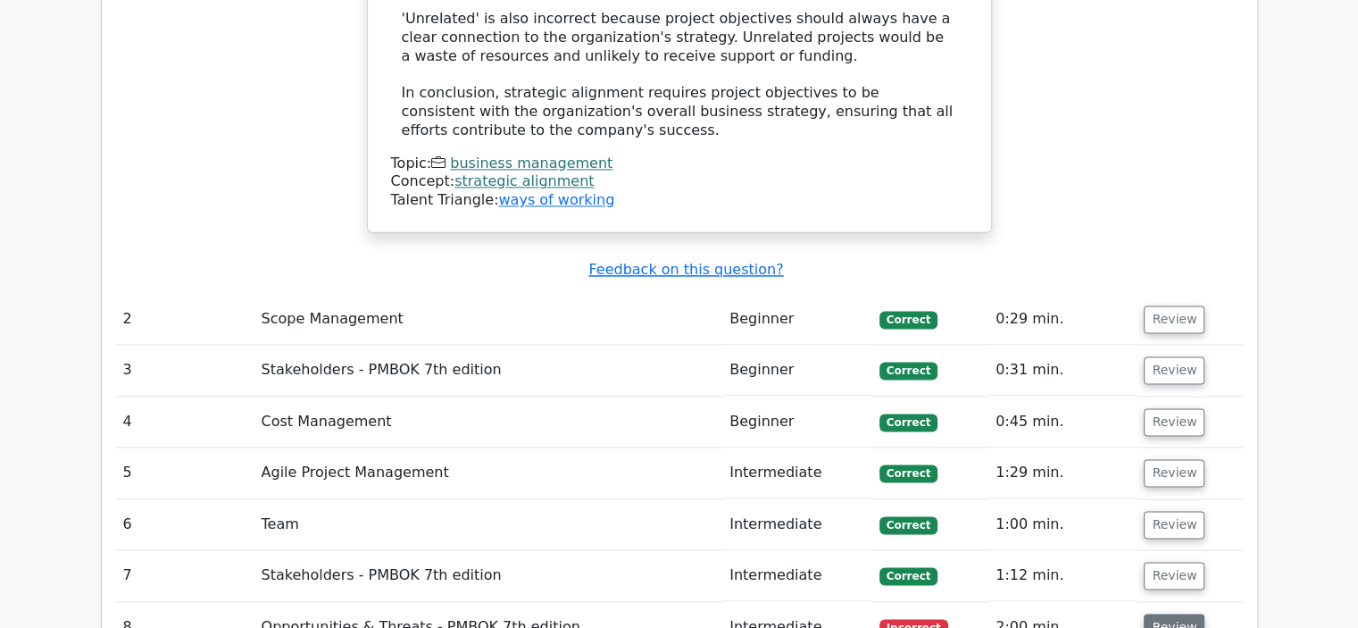
click at [1167, 613] on button "Review" at bounding box center [1174, 627] width 61 height 28
click at [1151, 613] on button "Review" at bounding box center [1174, 627] width 61 height 28
click at [384, 602] on td "Opportunities & Threats - PMBOK 7th edition" at bounding box center [488, 627] width 469 height 51
click at [872, 602] on td "Intermediate" at bounding box center [797, 627] width 150 height 51
drag, startPoint x: 908, startPoint y: 497, endPoint x: 950, endPoint y: 496, distance: 42.0
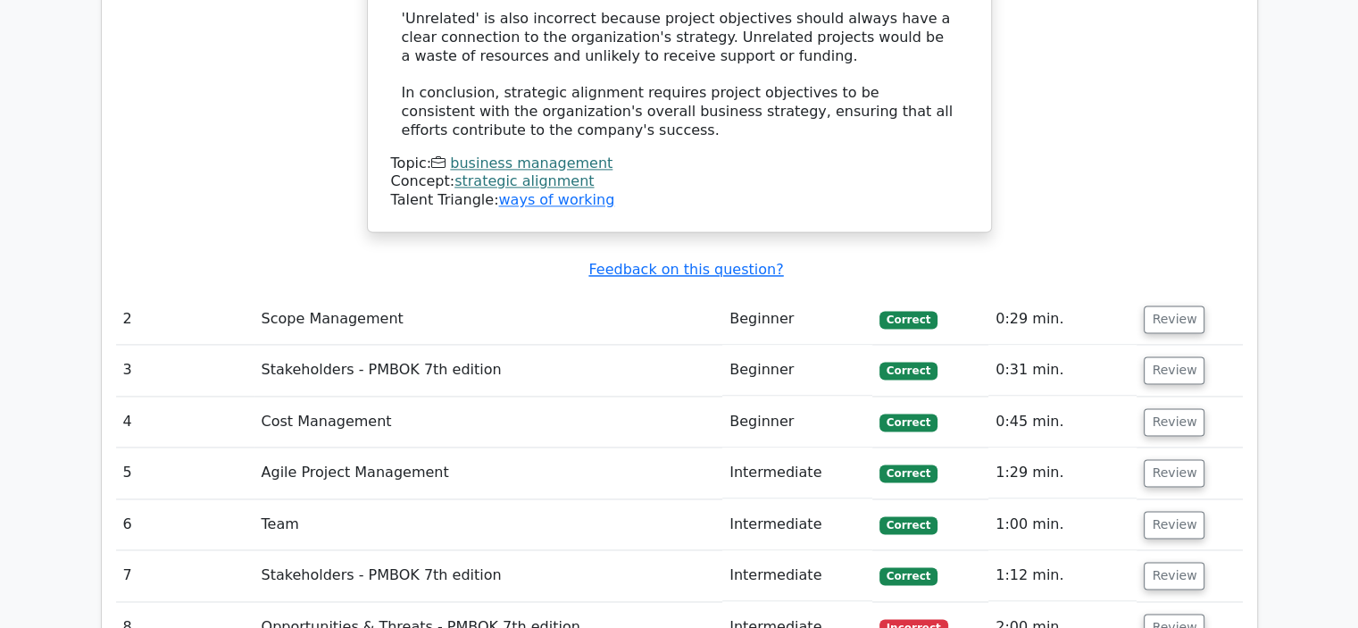
click at [910, 619] on span "Incorrect" at bounding box center [913, 628] width 69 height 18
click at [1200, 602] on td "Review" at bounding box center [1188, 627] width 105 height 51
click at [1189, 613] on button "Review" at bounding box center [1174, 627] width 61 height 28
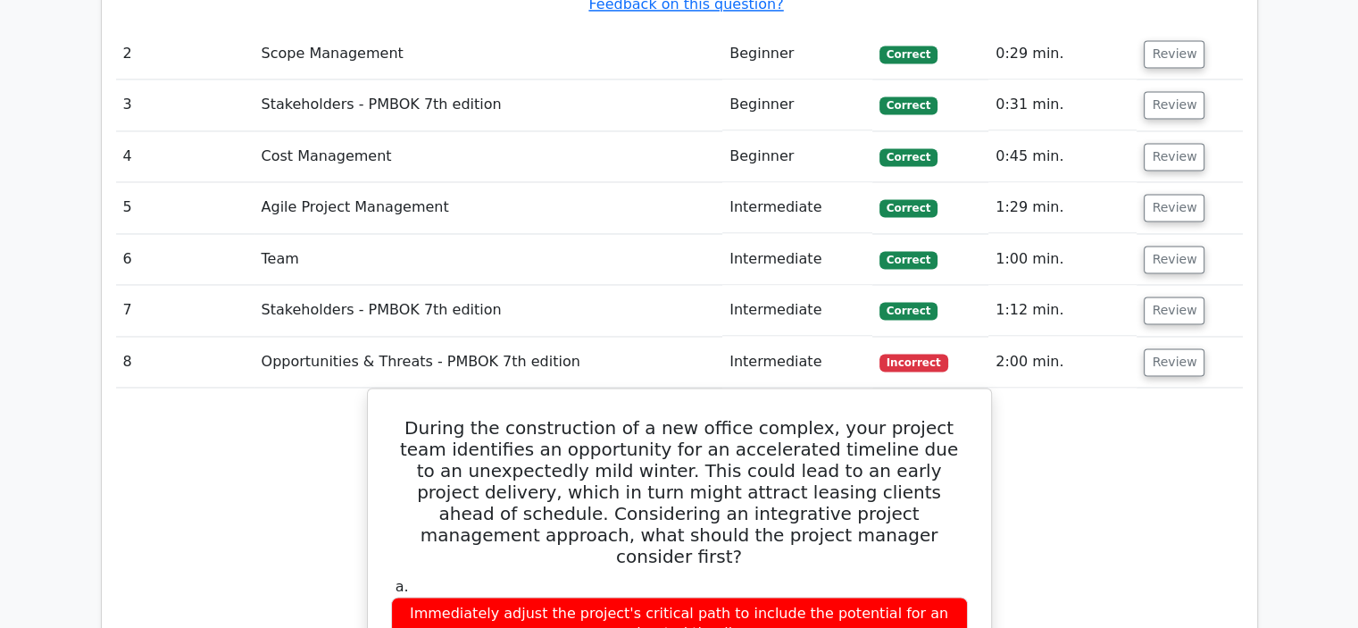
scroll to position [2767, 0]
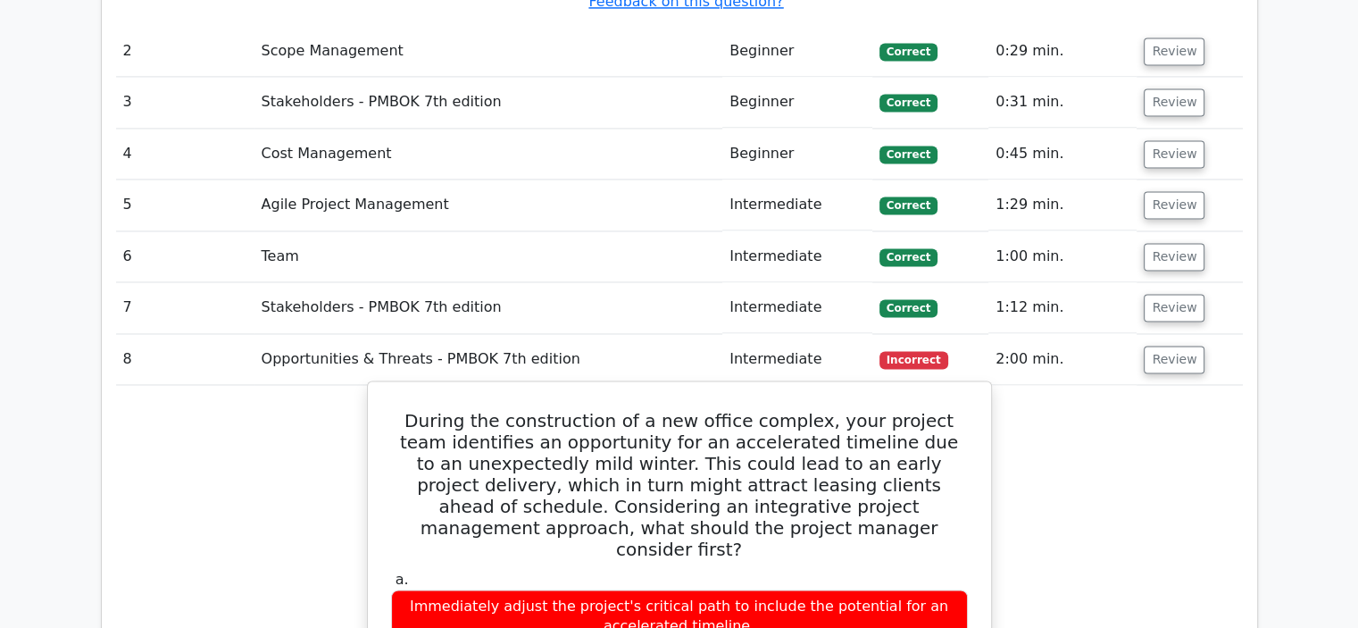
click at [778, 410] on h5 "During the construction of a new office complex, your project team identifies a…" at bounding box center [679, 485] width 580 height 150
drag, startPoint x: 575, startPoint y: 328, endPoint x: 422, endPoint y: 329, distance: 152.7
click at [422, 410] on h5 "During the construction of a new office complex, your project team identifies a…" at bounding box center [679, 485] width 580 height 150
drag, startPoint x: 683, startPoint y: 338, endPoint x: 889, endPoint y: 347, distance: 206.4
click at [935, 410] on h5 "During the construction of a new office complex, your project team identifies a…" at bounding box center [679, 485] width 580 height 150
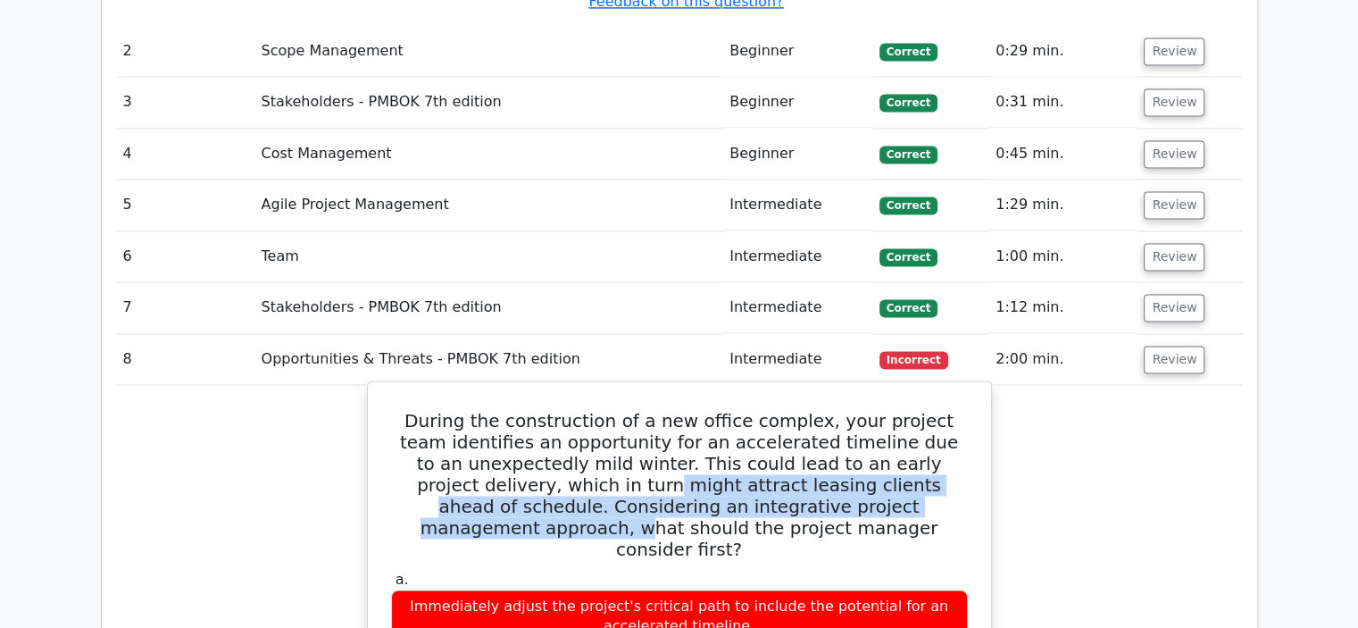
drag, startPoint x: 550, startPoint y: 362, endPoint x: 878, endPoint y: 375, distance: 328.8
click at [884, 410] on h5 "During the construction of a new office complex, your project team identifies a…" at bounding box center [679, 485] width 580 height 150
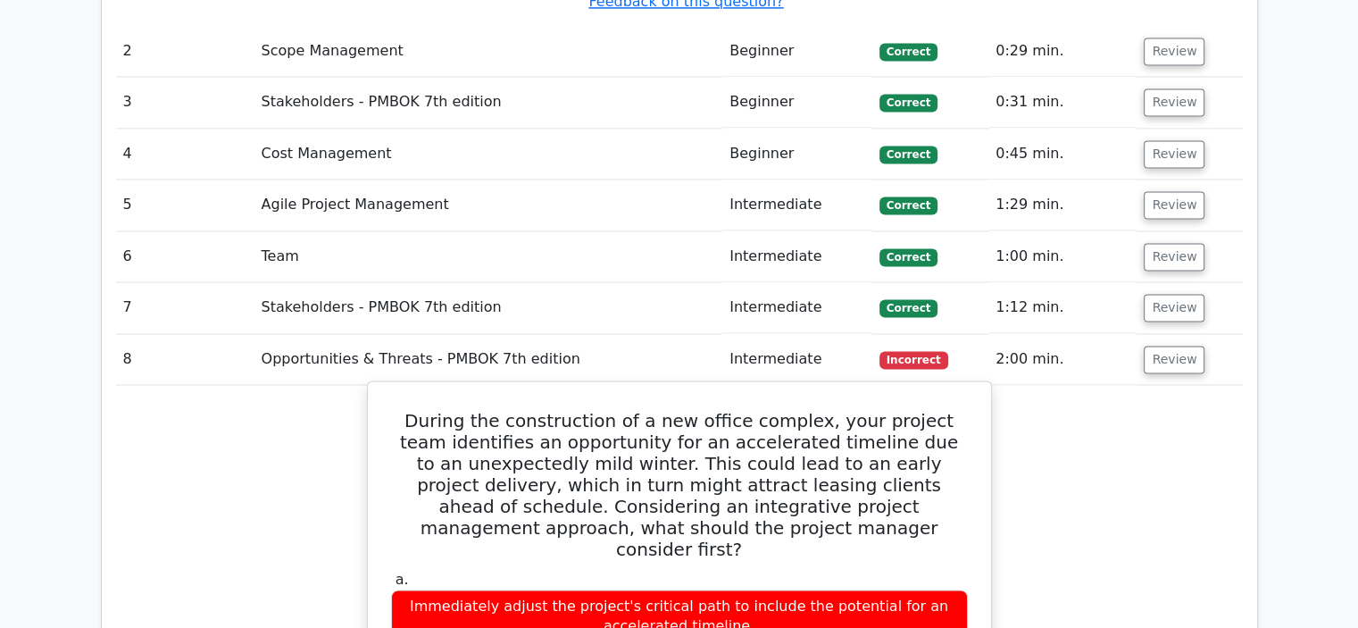
click at [753, 410] on h5 "During the construction of a new office complex, your project team identifies a…" at bounding box center [679, 485] width 580 height 150
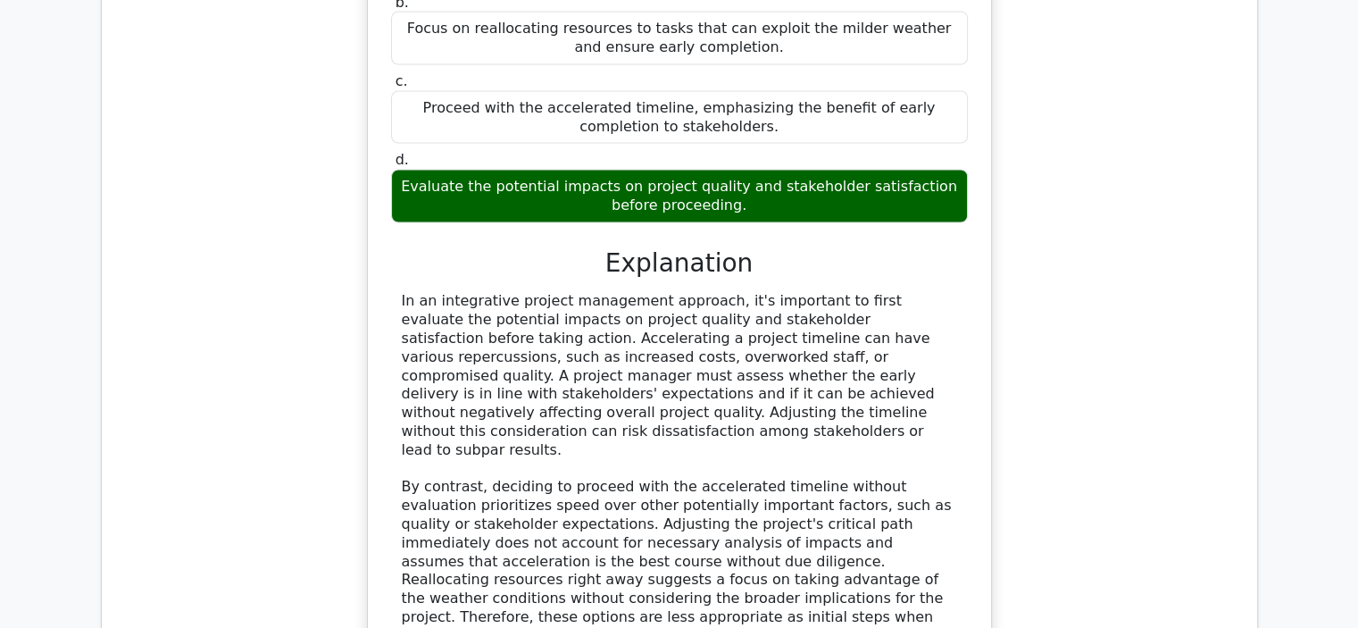
scroll to position [3392, 0]
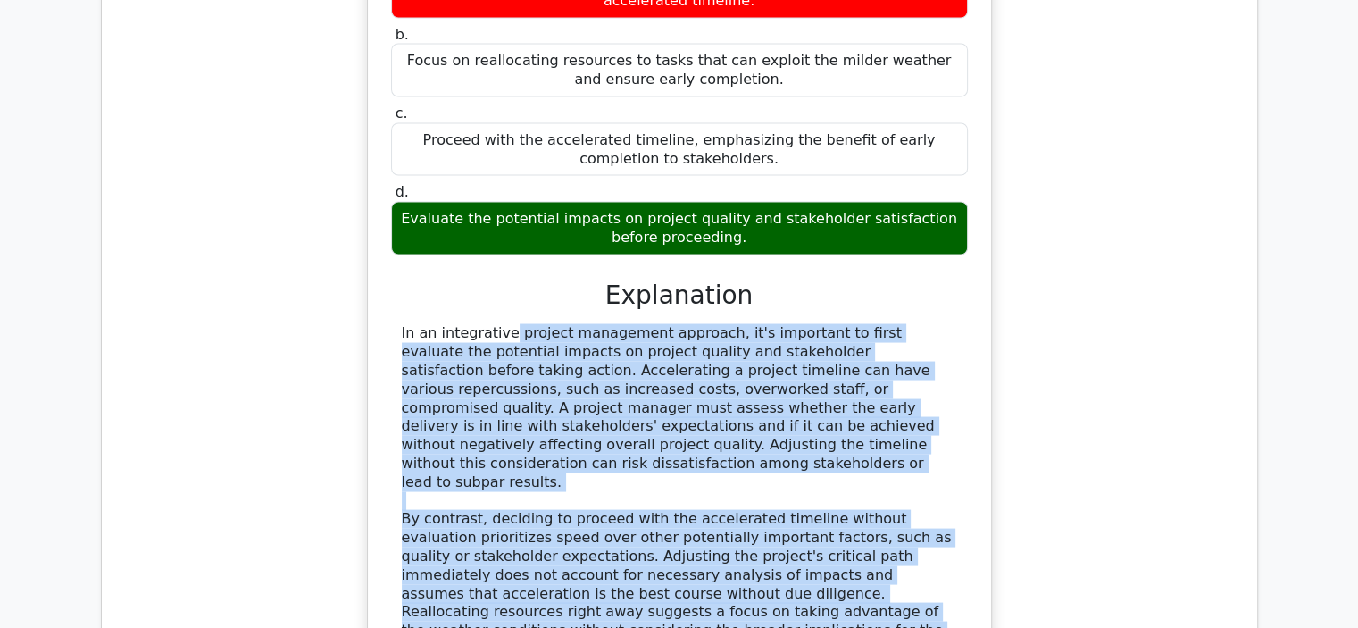
drag, startPoint x: 396, startPoint y: 178, endPoint x: 544, endPoint y: 461, distance: 319.0
click at [544, 461] on div "In an integrative project management approach, it's important to first evaluate…" at bounding box center [679, 499] width 577 height 353
copy div "In an integrative project management approach, it's important to first evaluate…"
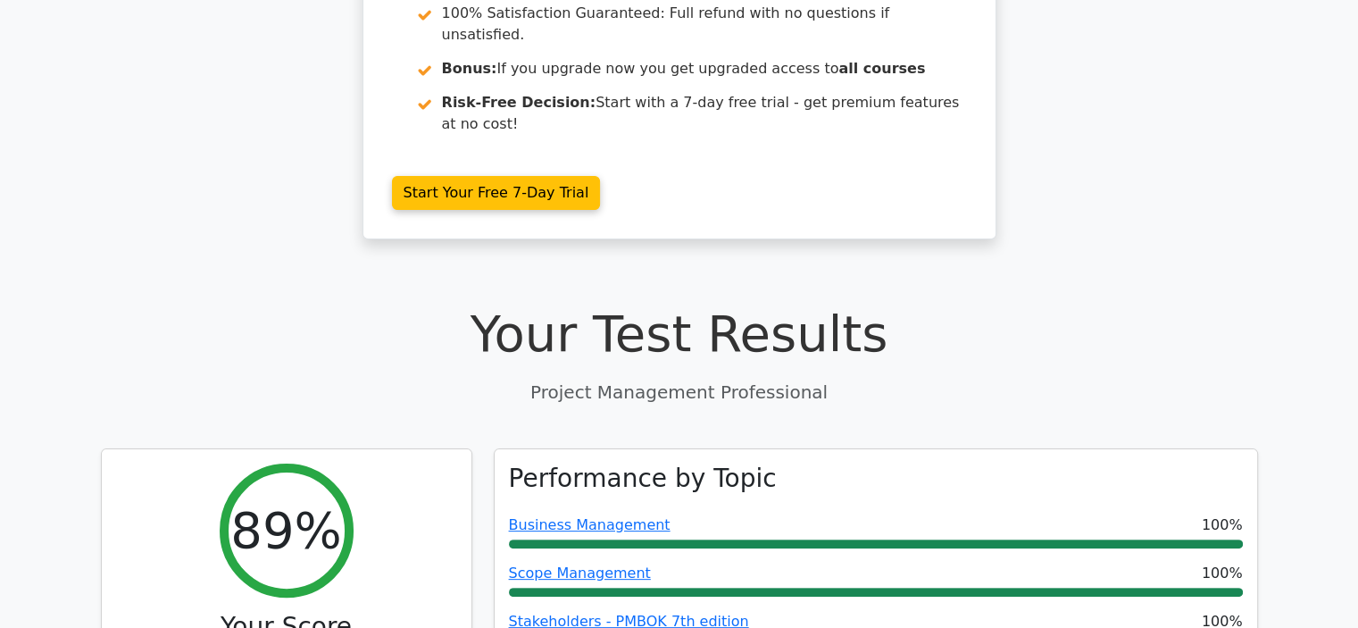
scroll to position [0, 0]
